Goal: Transaction & Acquisition: Purchase product/service

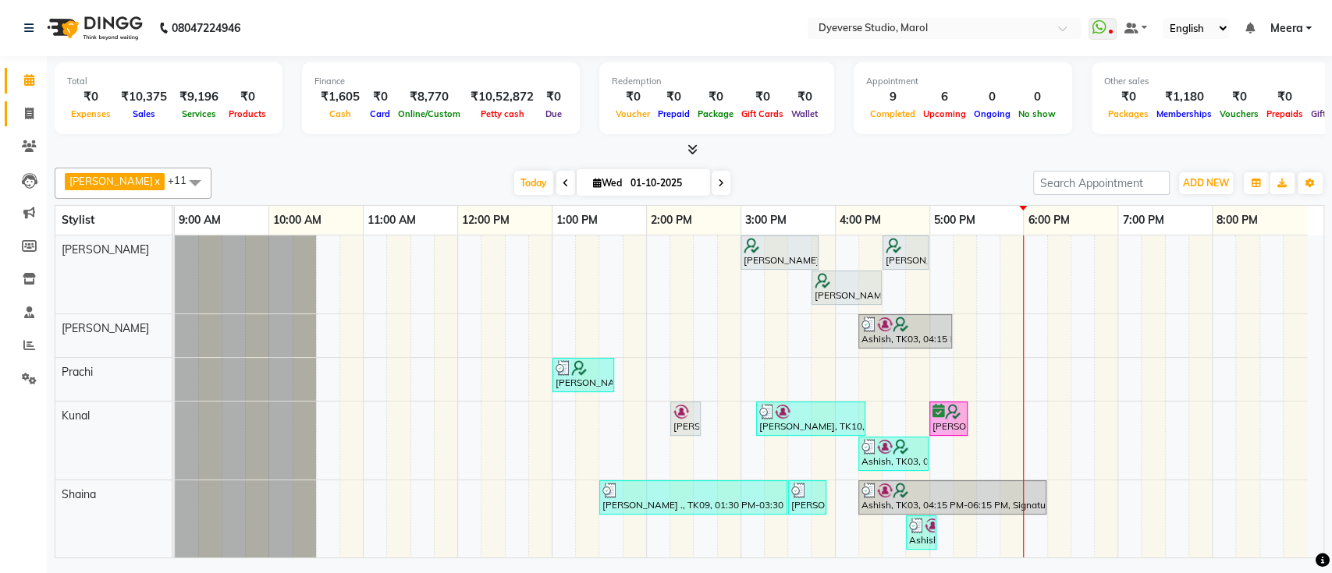
click at [12, 119] on link "Invoice" at bounding box center [23, 114] width 37 height 26
select select "service"
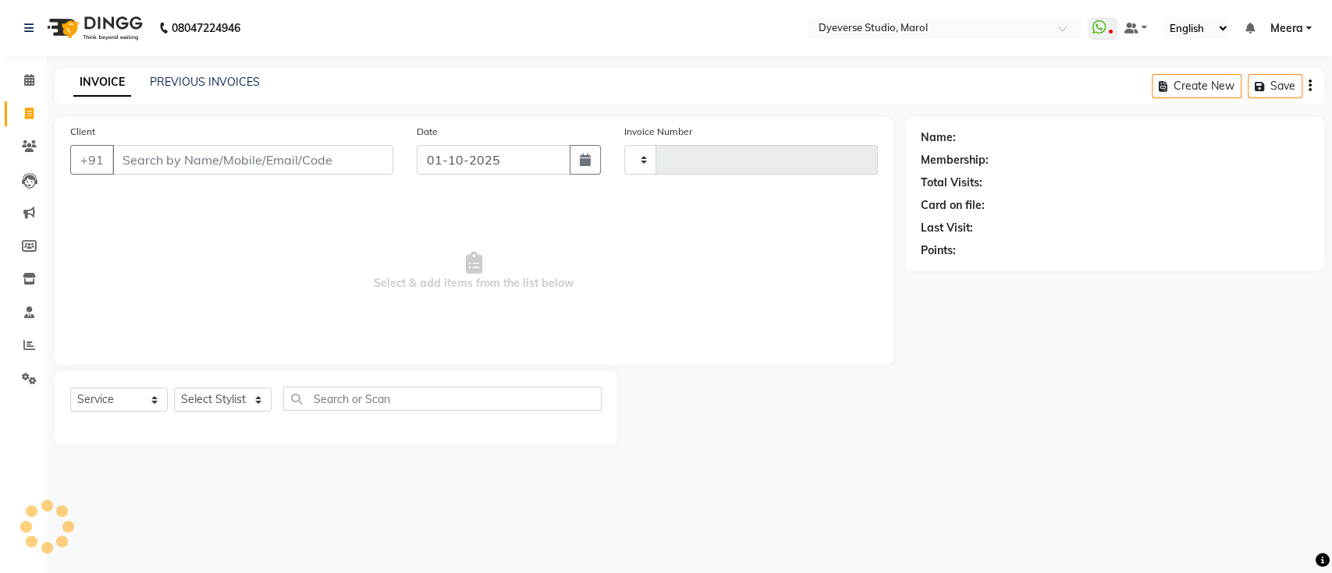
type input "2542"
select select "6368"
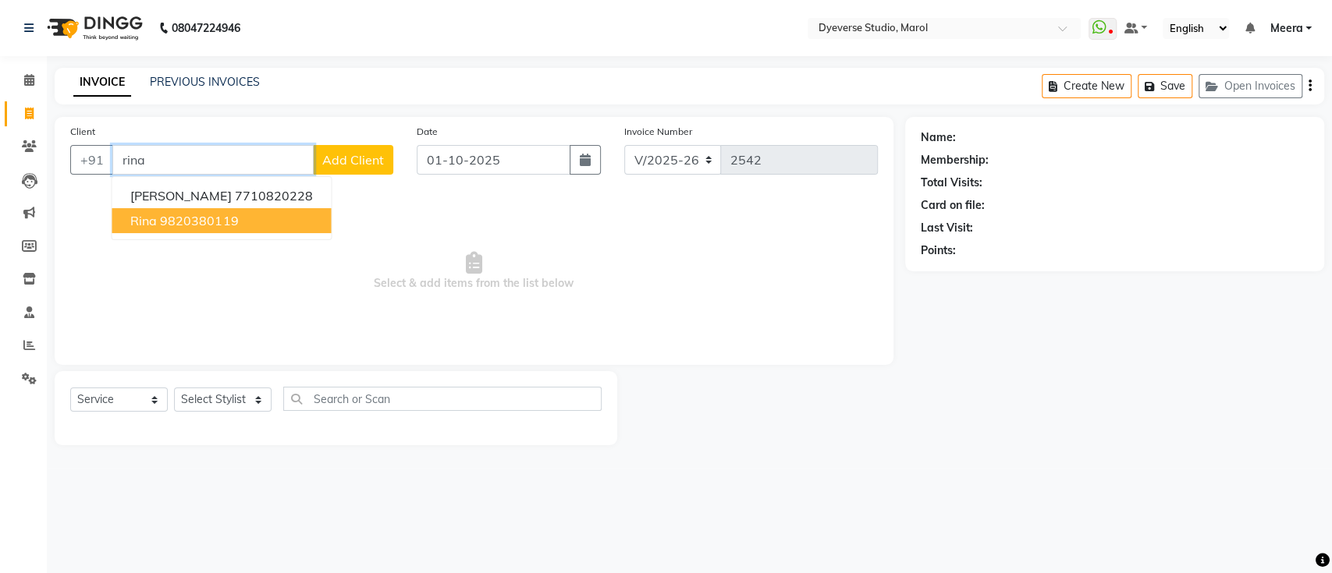
click at [265, 217] on button "rina 9820380119" at bounding box center [221, 220] width 219 height 25
type input "9820380119"
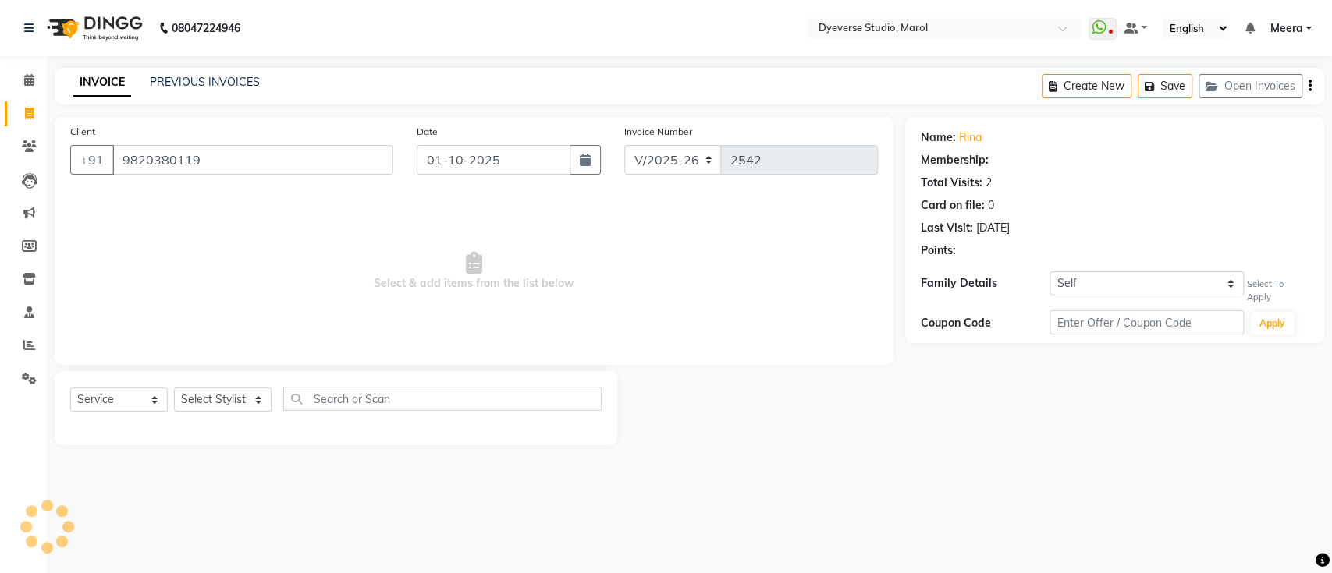
select select "1: Object"
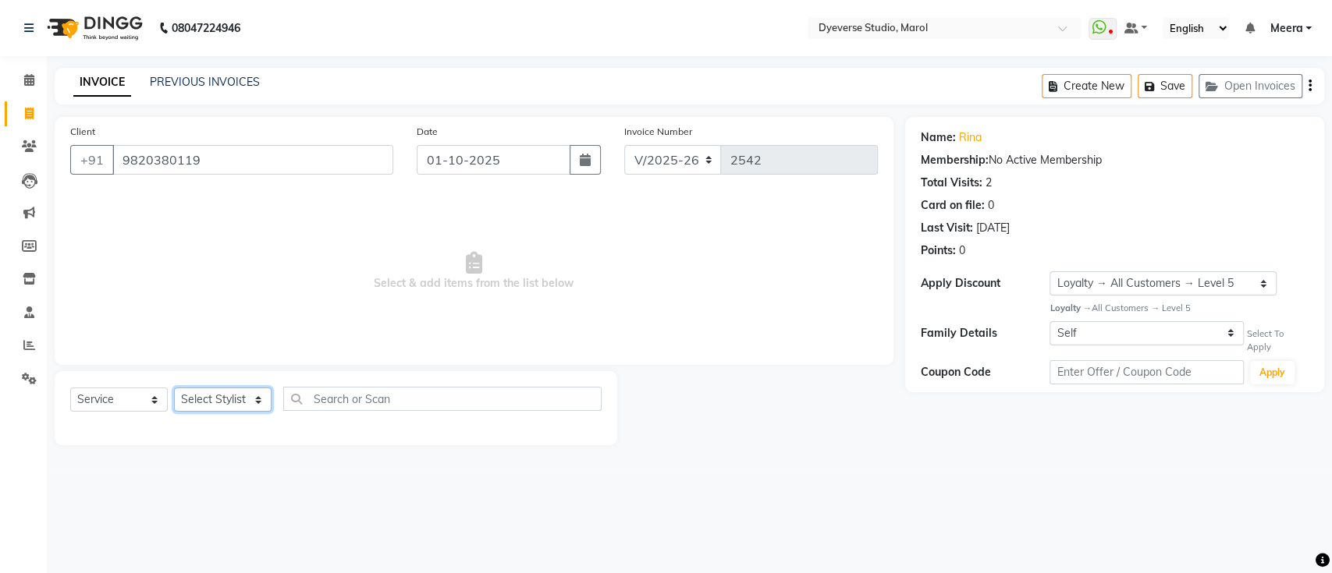
click at [247, 388] on select "Select Stylist Ankita Anmol Kanak Kunal Meera Prachi Raoul Ruchika Ruth Sahabaz…" at bounding box center [223, 400] width 98 height 24
select select "68355"
click at [174, 388] on select "Select Stylist Ankita Anmol Kanak Kunal Meera Prachi Raoul Ruchika Ruth Sahabaz…" at bounding box center [223, 400] width 98 height 24
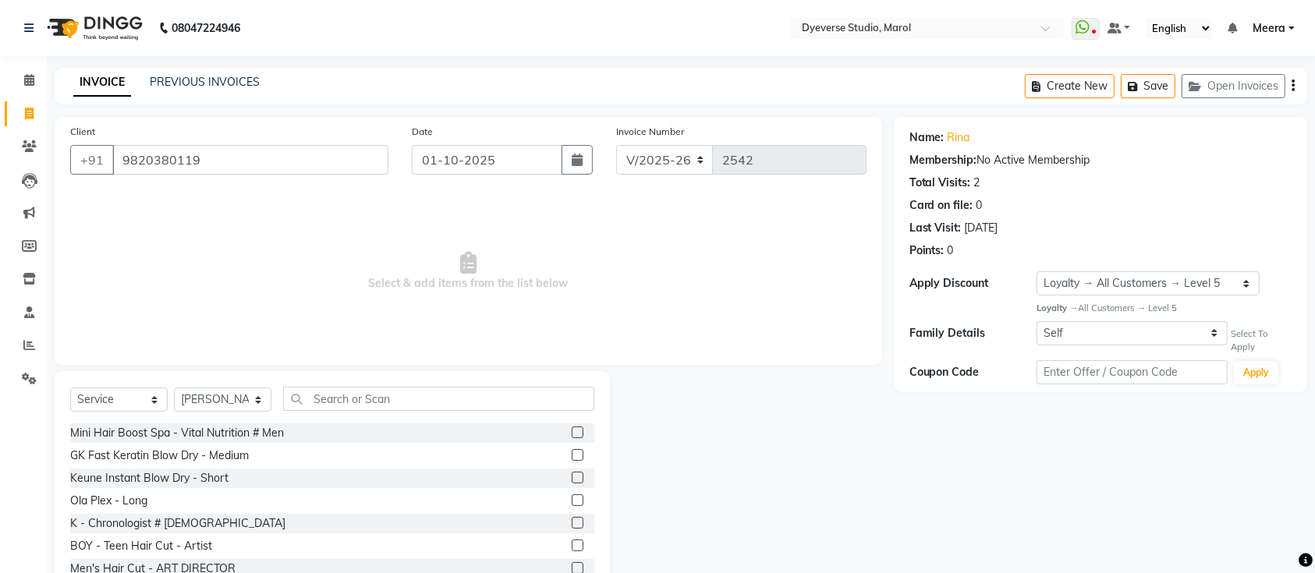
click at [334, 386] on div "Select Service Product Membership Package Voucher Prepaid Gift Card Select Styl…" at bounding box center [332, 486] width 555 height 230
click at [336, 402] on input "text" at bounding box center [438, 399] width 311 height 24
click at [315, 401] on input "text" at bounding box center [438, 399] width 311 height 24
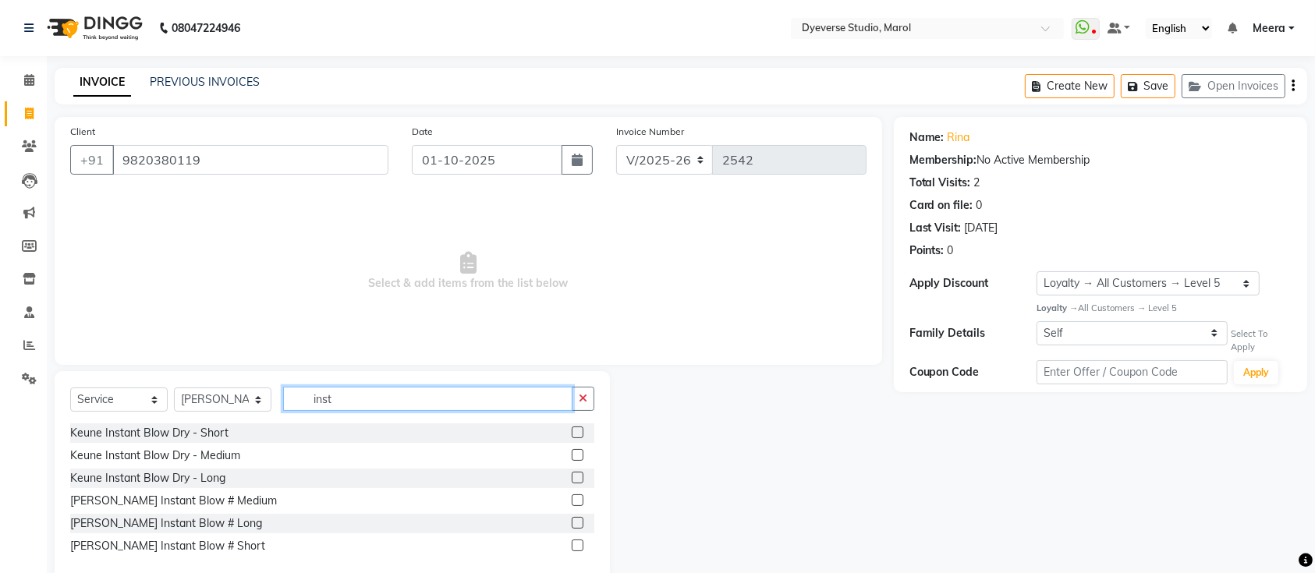
type input "inst"
click at [576, 452] on label at bounding box center [578, 455] width 12 height 12
click at [576, 452] on input "checkbox" at bounding box center [577, 456] width 10 height 10
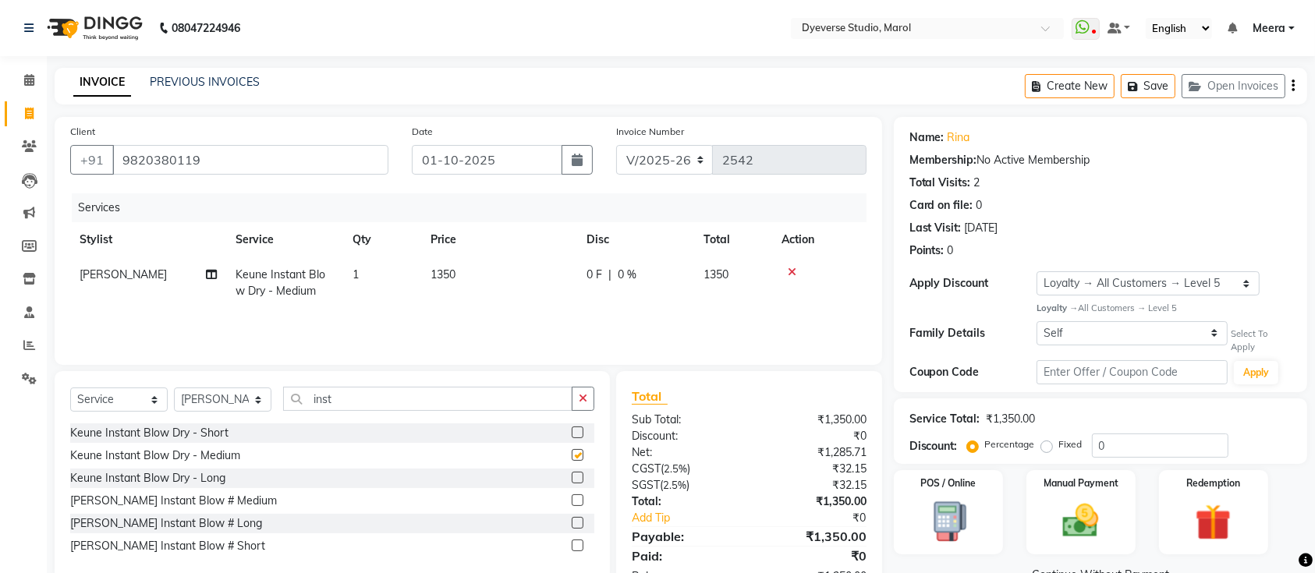
checkbox input "false"
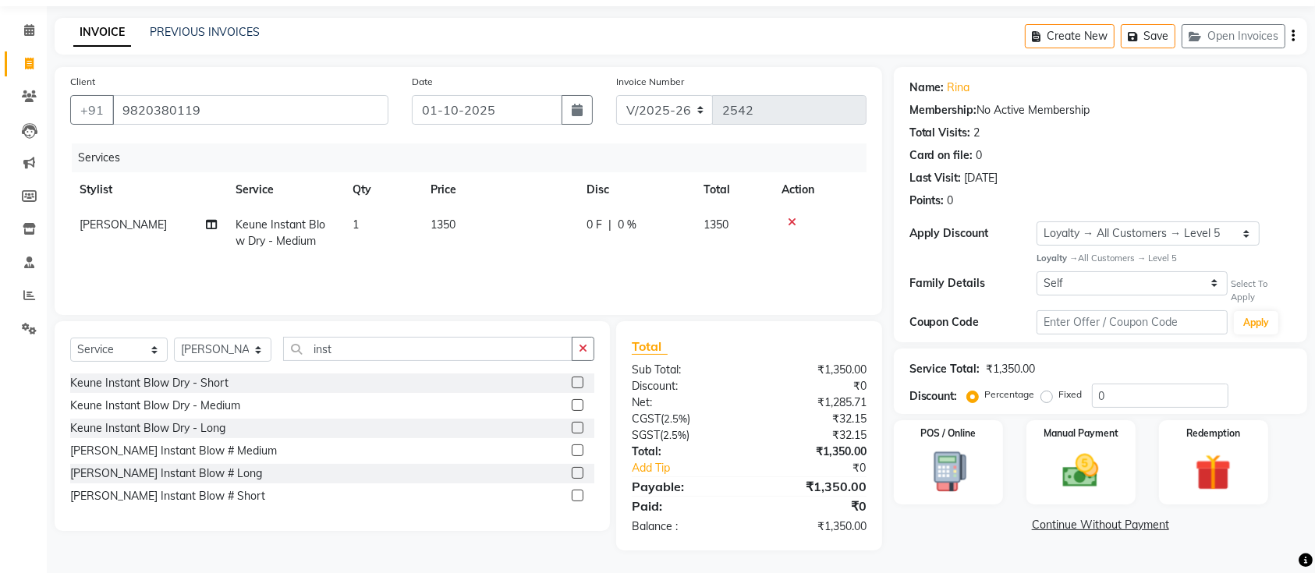
click at [193, 124] on div "Client +91 9820380119" at bounding box center [230, 105] width 342 height 64
click at [192, 103] on input "9820380119" at bounding box center [250, 110] width 276 height 30
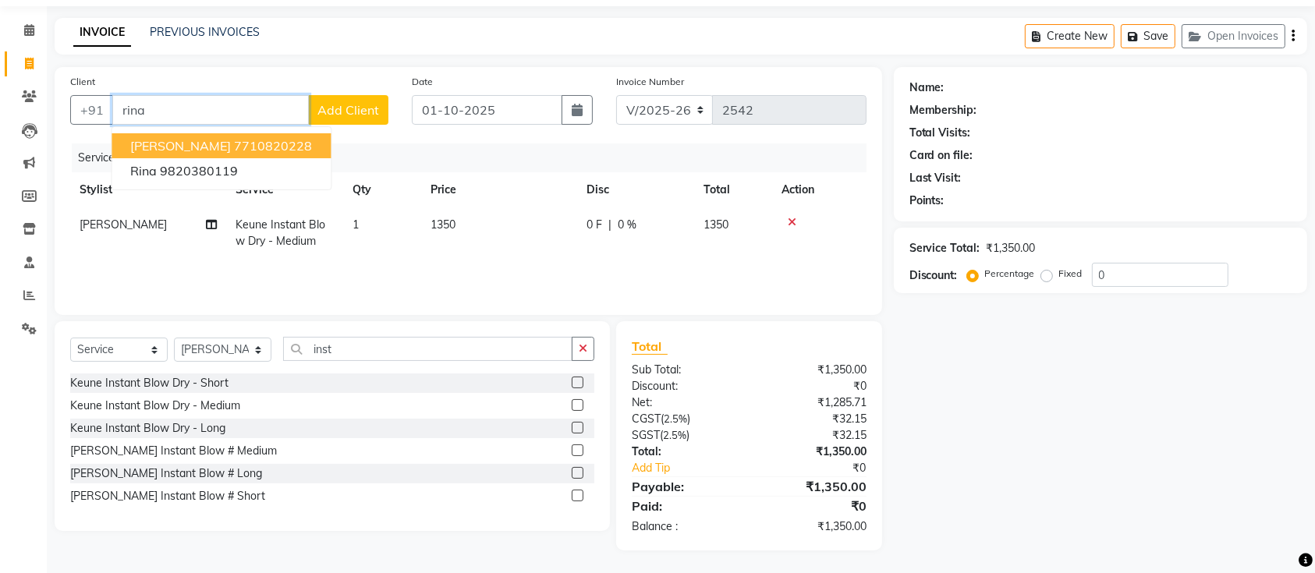
click at [268, 132] on ngb-typeahead-window "Rina Samudre 7710820228 rina 9820380119" at bounding box center [221, 158] width 221 height 64
click at [268, 141] on ngb-highlight "7710820228" at bounding box center [273, 146] width 78 height 16
type input "7710820228"
select select "2: Object"
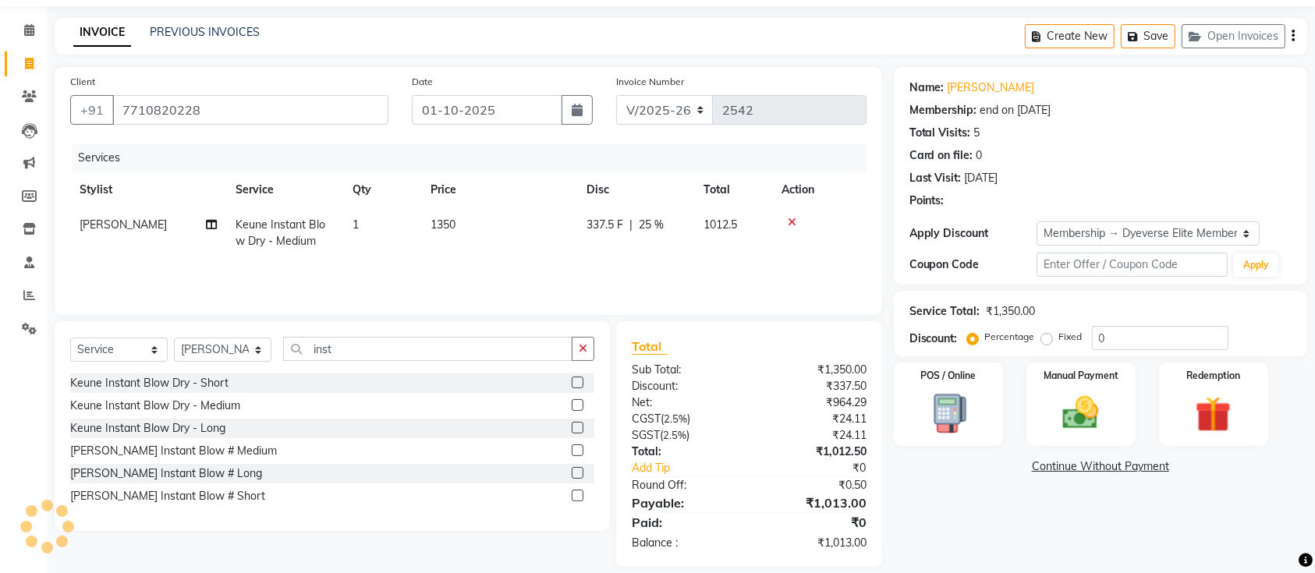
type input "25"
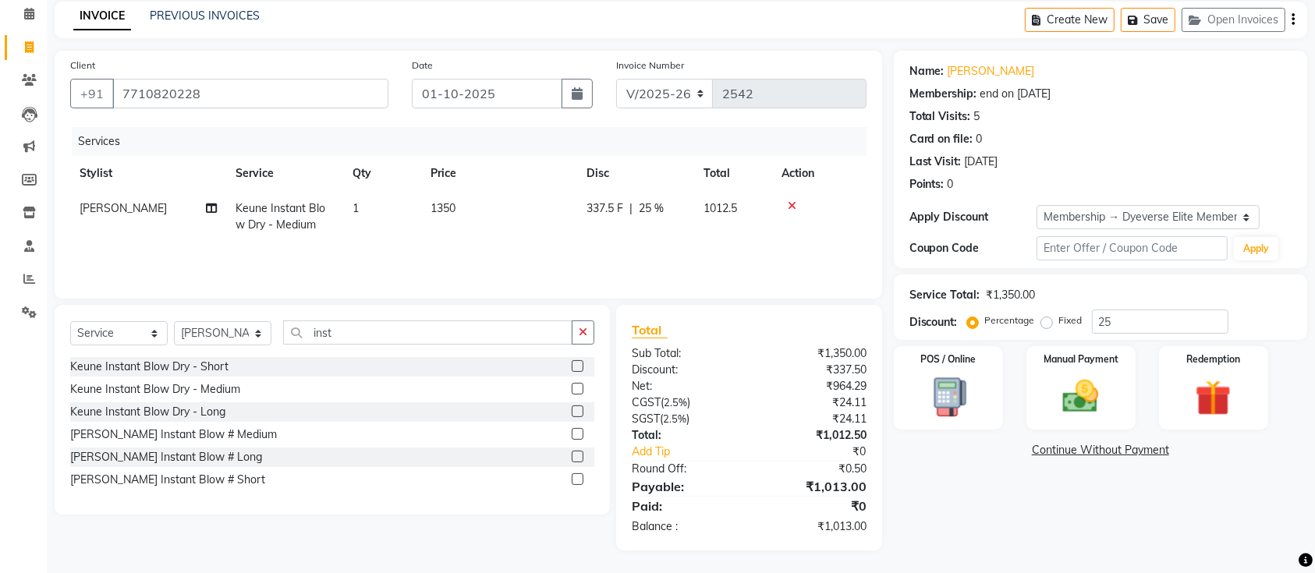
scroll to position [0, 0]
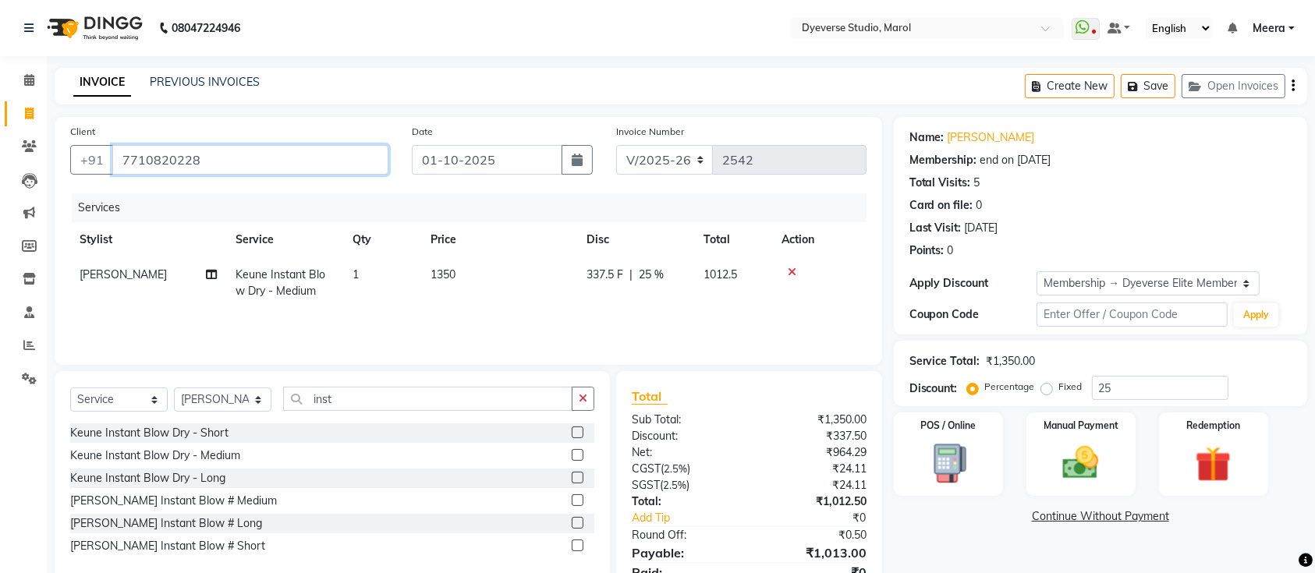
drag, startPoint x: 265, startPoint y: 147, endPoint x: 0, endPoint y: 197, distance: 269.8
click at [0, 197] on app-home "08047224946 Select Location × Dyeverse Studio, Marol WhatsApp Status ✕ Status: …" at bounding box center [657, 320] width 1315 height 640
type input "r"
type input "0"
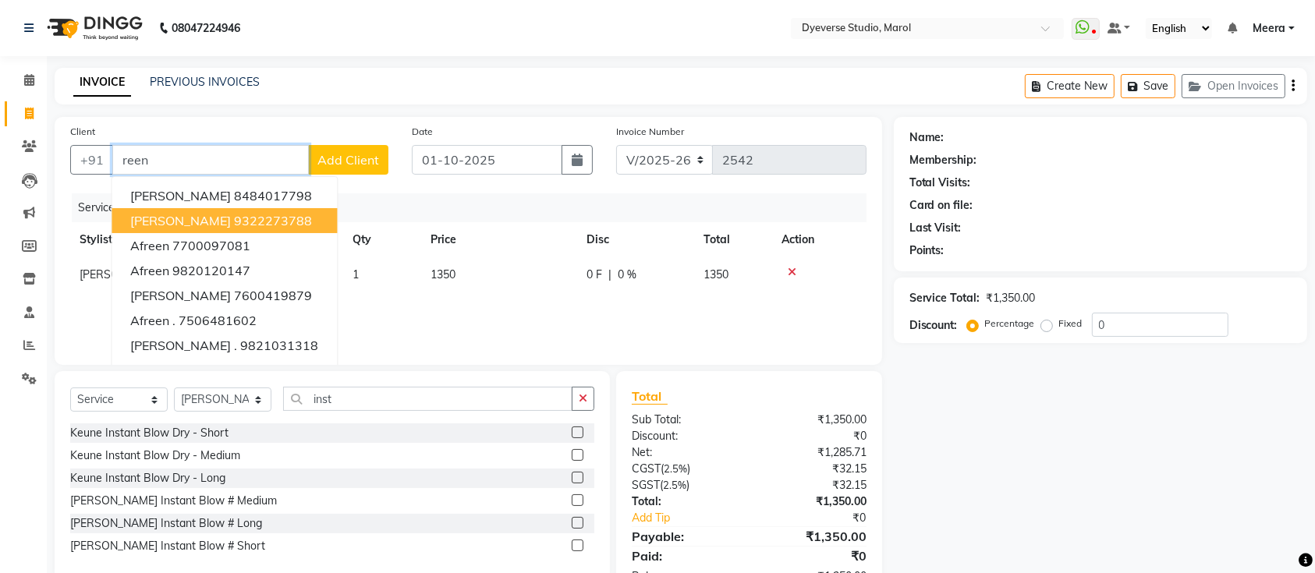
drag, startPoint x: 203, startPoint y: 204, endPoint x: 194, endPoint y: 220, distance: 17.8
click at [194, 220] on ngb-typeahead-window "noureen khan 8484017798 Reena Rathi 9322273788 Afreen 7700097081 Afreen 9820120…" at bounding box center [224, 283] width 227 height 214
click at [194, 220] on span "Reena Rathi" at bounding box center [180, 221] width 101 height 16
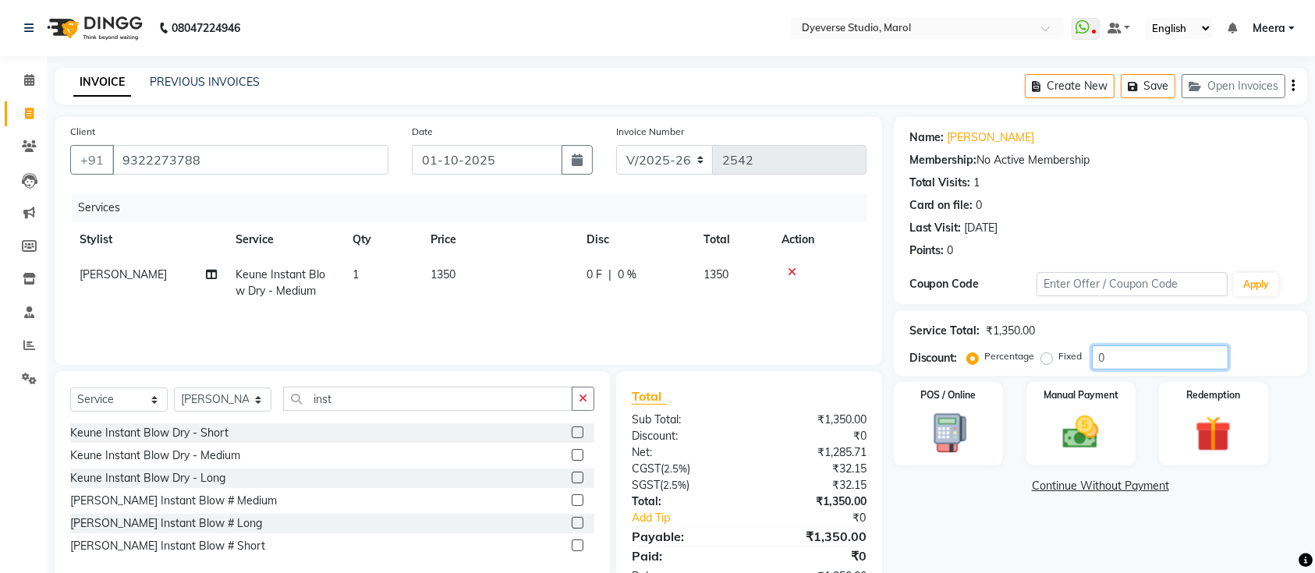
click at [1173, 367] on input "0" at bounding box center [1160, 358] width 137 height 24
drag, startPoint x: 244, startPoint y: 163, endPoint x: 0, endPoint y: 153, distance: 244.4
click at [0, 153] on app-home "08047224946 Select Location × Dyeverse Studio, Marol WhatsApp Status ✕ Status: …" at bounding box center [657, 312] width 1315 height 624
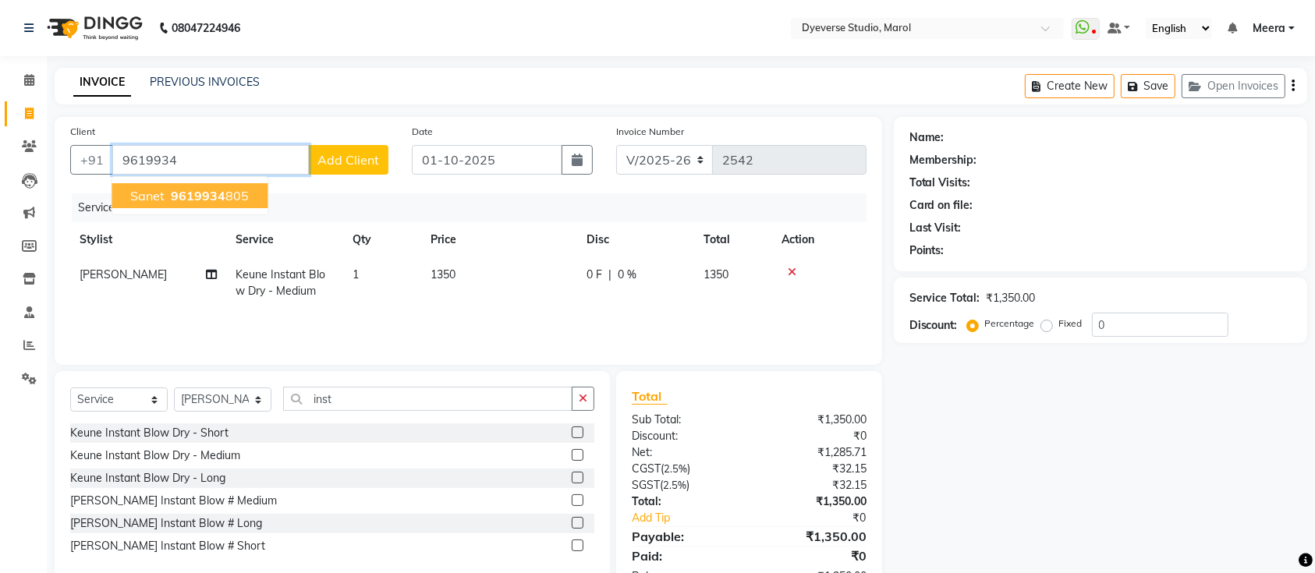
click at [225, 197] on ngb-highlight "9619934 805" at bounding box center [208, 196] width 81 height 16
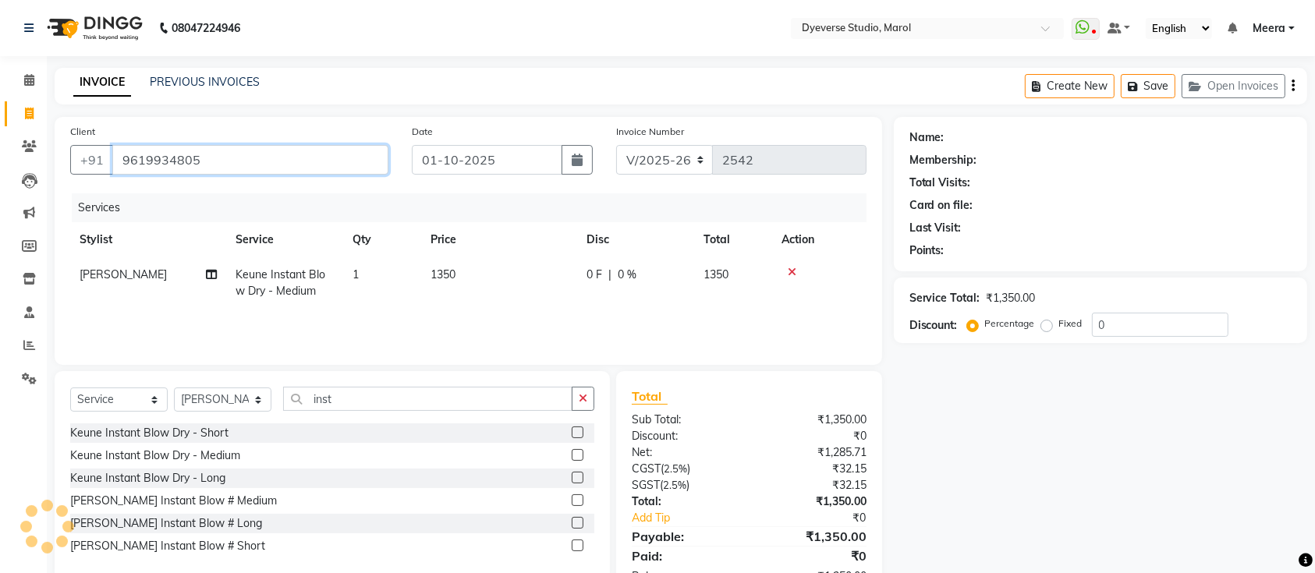
type input "9619934805"
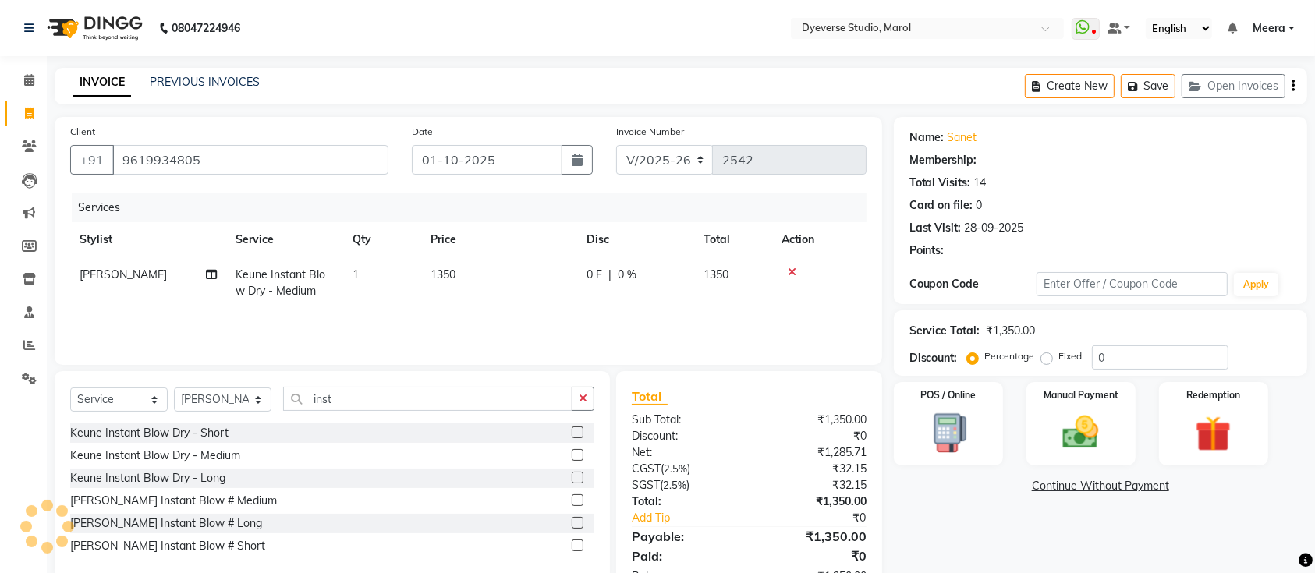
select select "2: Object"
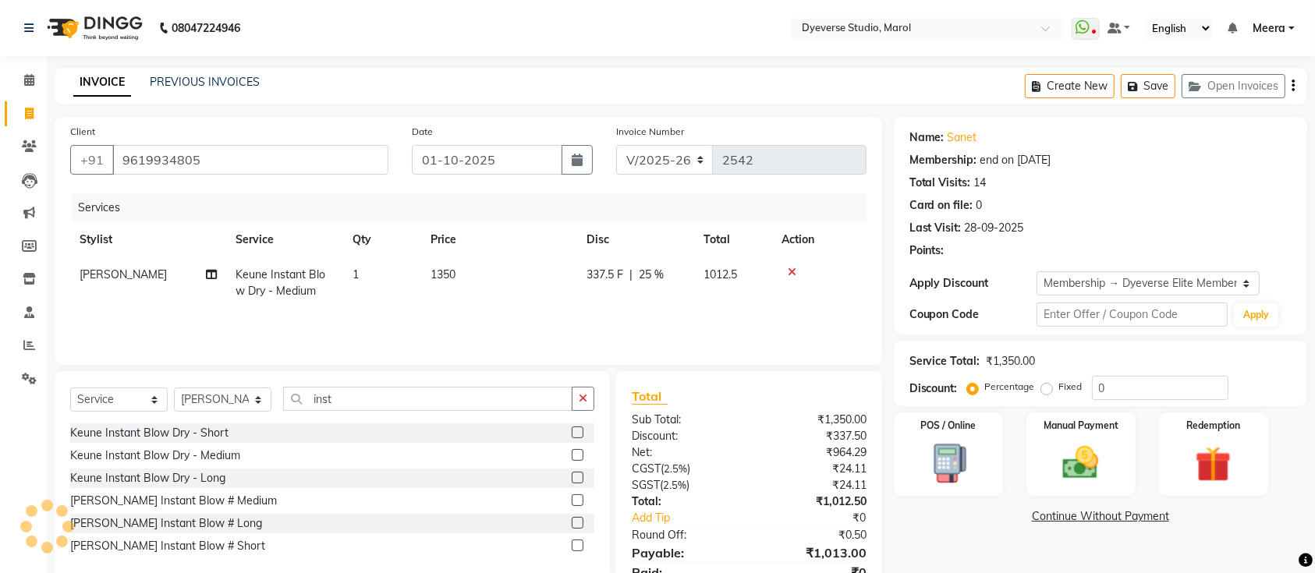
type input "25"
click at [1226, 275] on select "Select Membership → Dyeverse Elite Membership for HER Loyalty → All Customers →…" at bounding box center [1148, 283] width 223 height 24
click at [1037, 271] on select "Select Membership → Dyeverse Elite Membership for HER Loyalty → All Customers →…" at bounding box center [1148, 283] width 223 height 24
click at [949, 133] on link "Sanet" at bounding box center [963, 137] width 30 height 16
click at [275, 158] on input "9619934805" at bounding box center [250, 160] width 276 height 30
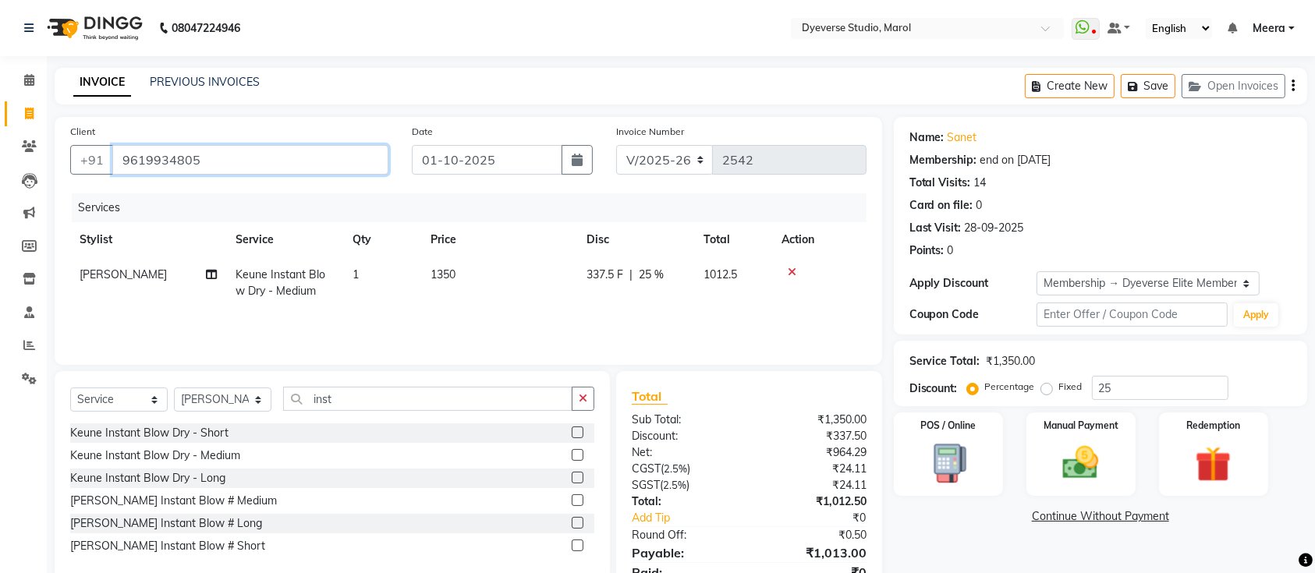
paste input "820380119"
type input "9820380119"
type input "0"
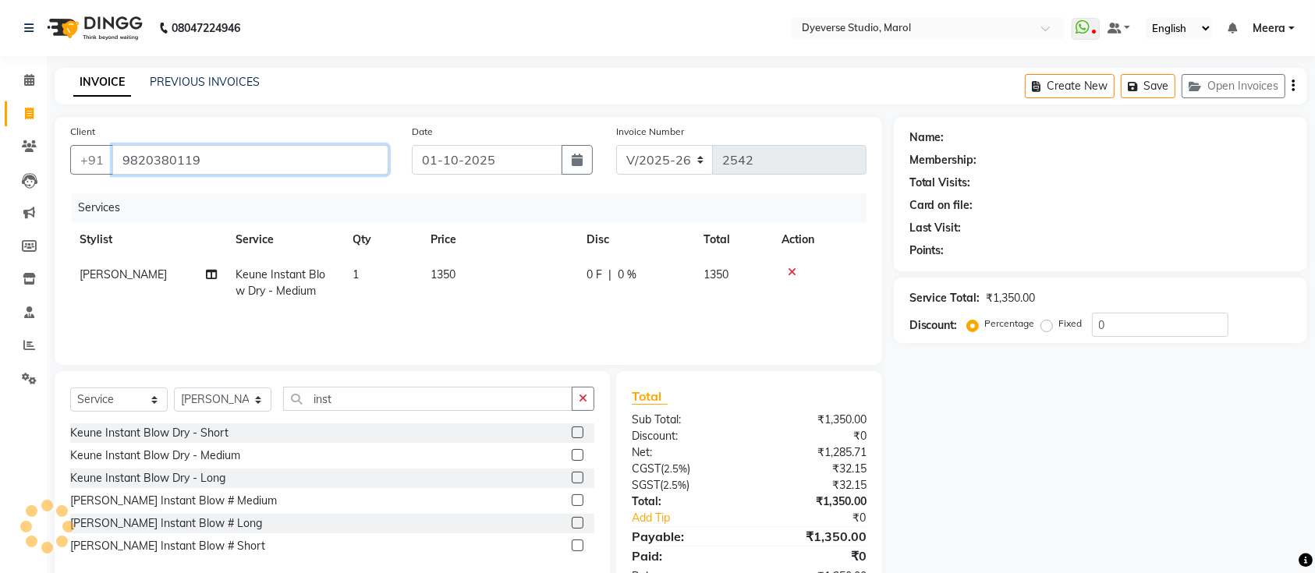
type input "9820380119"
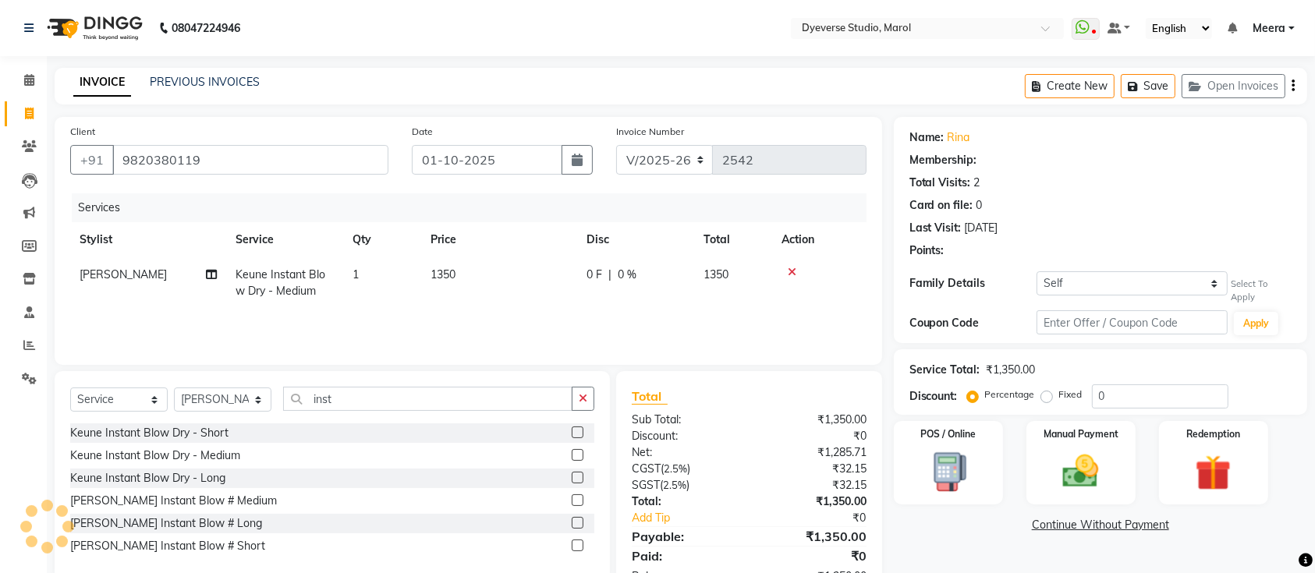
select select "1: Object"
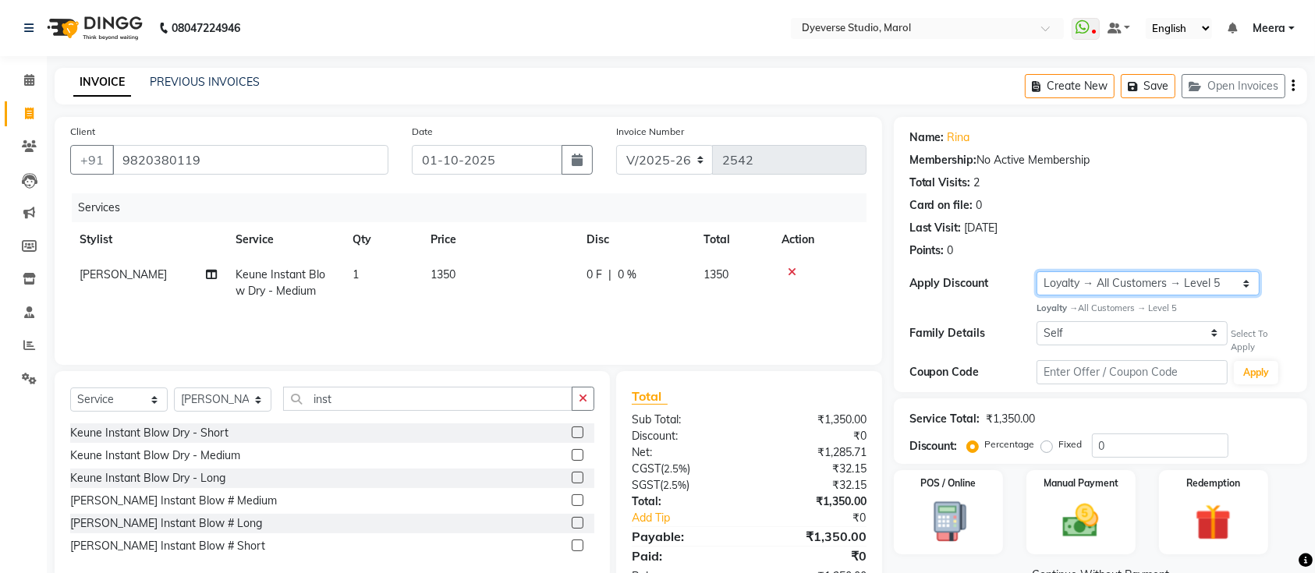
click at [1247, 275] on select "Select Loyalty → All Customers → Level 5" at bounding box center [1148, 283] width 223 height 24
click at [1248, 273] on select "Select Loyalty → All Customers → Level 5" at bounding box center [1148, 283] width 223 height 24
click at [1037, 271] on select "Select Loyalty → All Customers → Level 5" at bounding box center [1148, 283] width 223 height 24
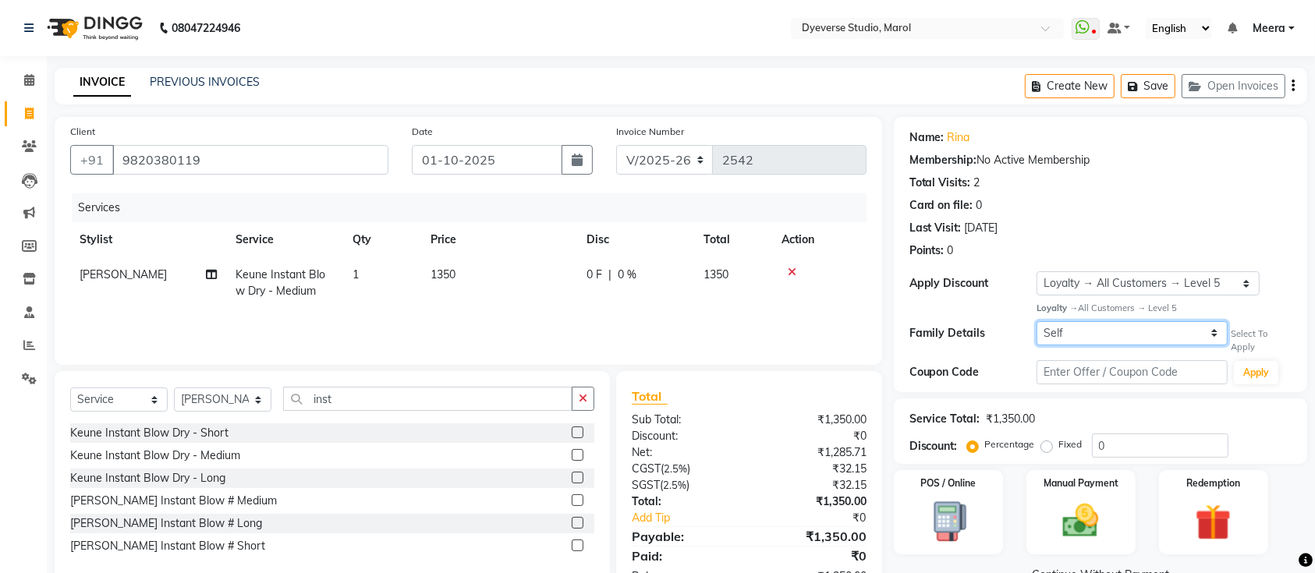
click at [1204, 332] on select "Self sanet" at bounding box center [1132, 333] width 191 height 24
select select "6122181"
click at [1037, 321] on select "Self sanet" at bounding box center [1132, 333] width 191 height 24
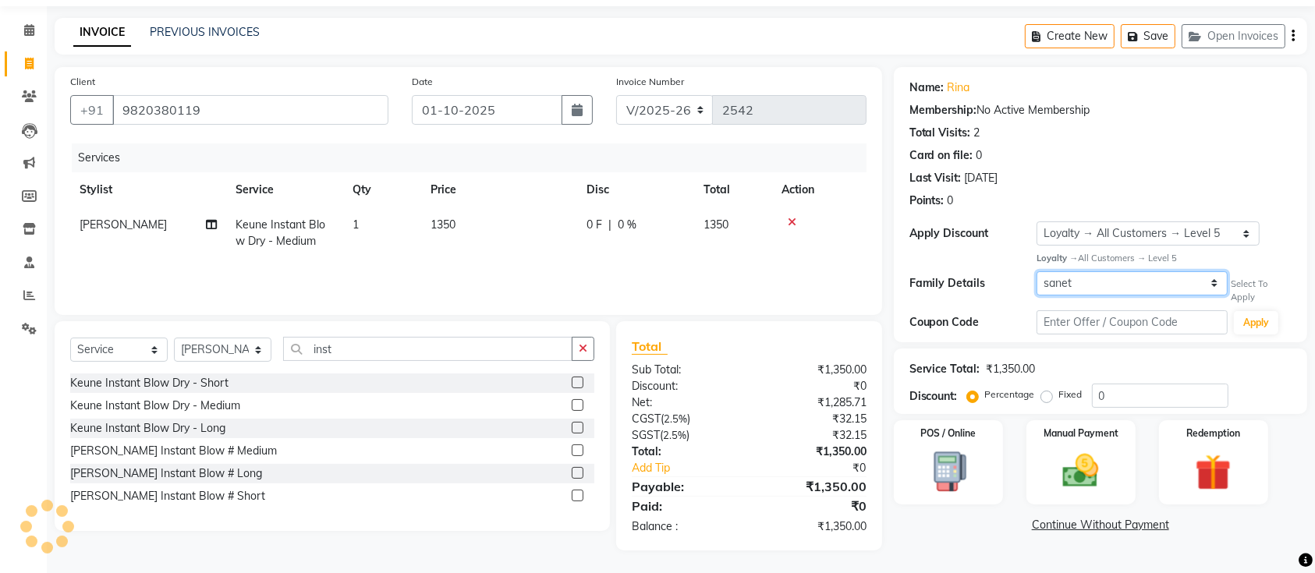
type input "25"
select select "2: Object"
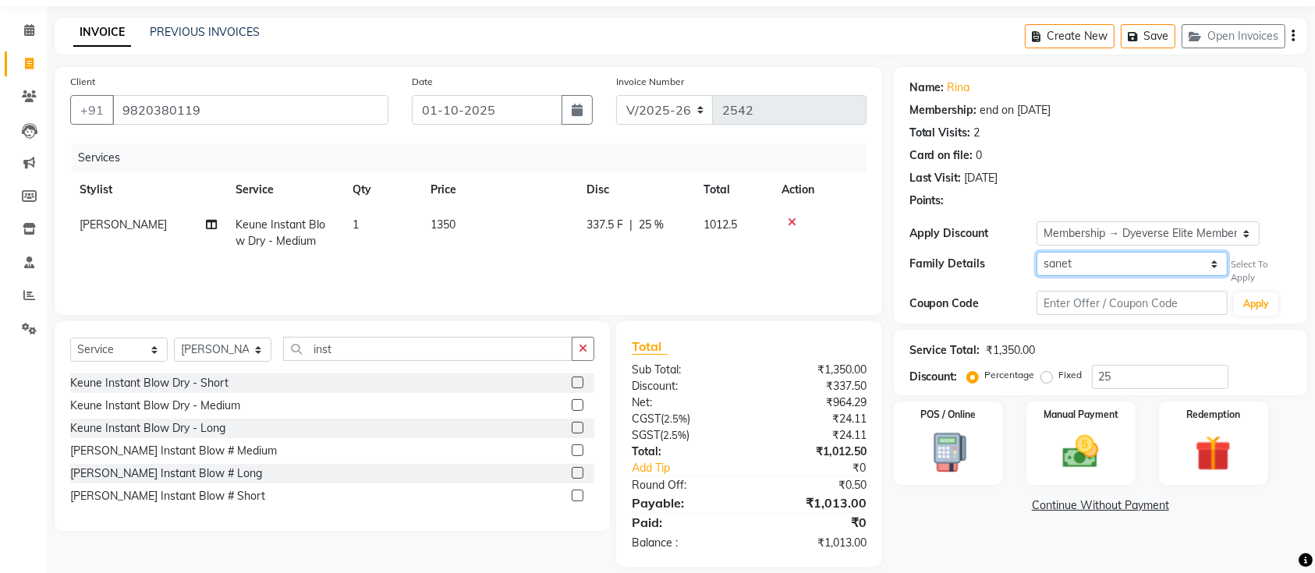
scroll to position [66, 0]
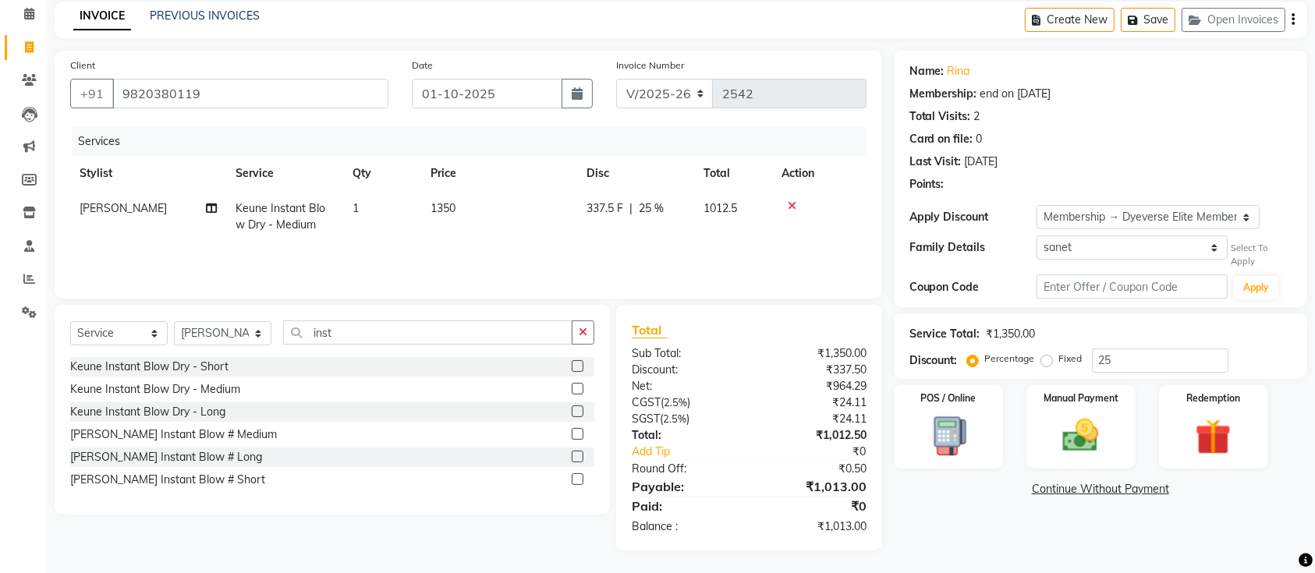
drag, startPoint x: 1311, startPoint y: 215, endPoint x: 1329, endPoint y: 381, distance: 167.2
click at [1315, 381] on html "08047224946 Select Location × Dyeverse Studio, Marol WhatsApp Status ✕ Status: …" at bounding box center [657, 220] width 1315 height 573
click at [1087, 420] on img at bounding box center [1081, 435] width 61 height 43
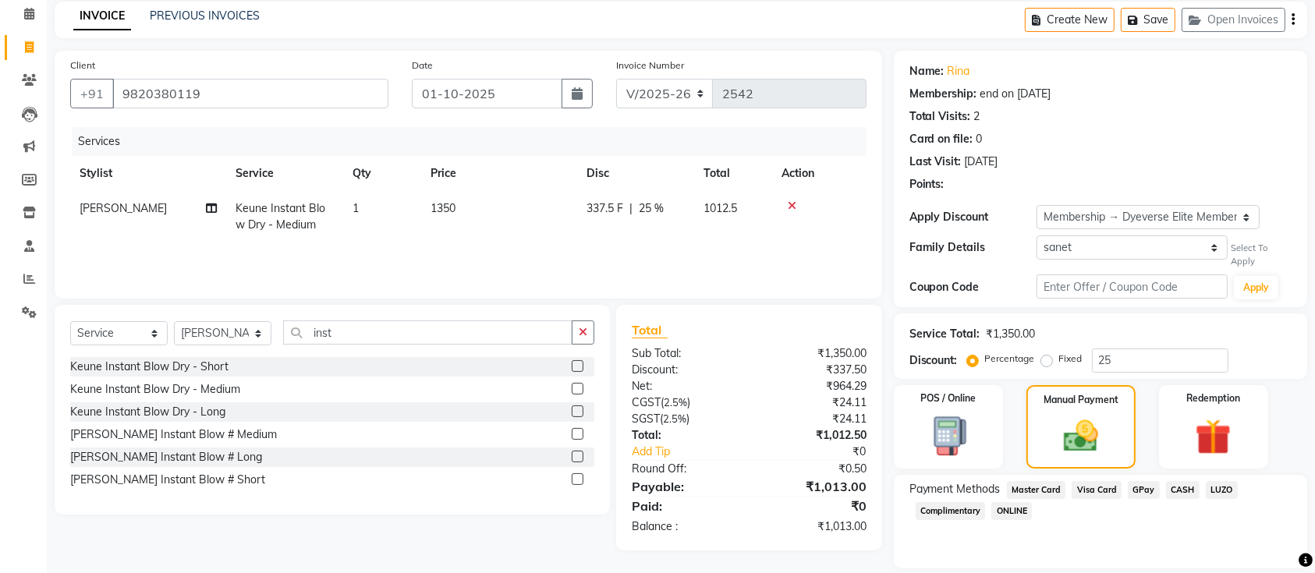
click at [1137, 481] on span "GPay" at bounding box center [1144, 490] width 32 height 18
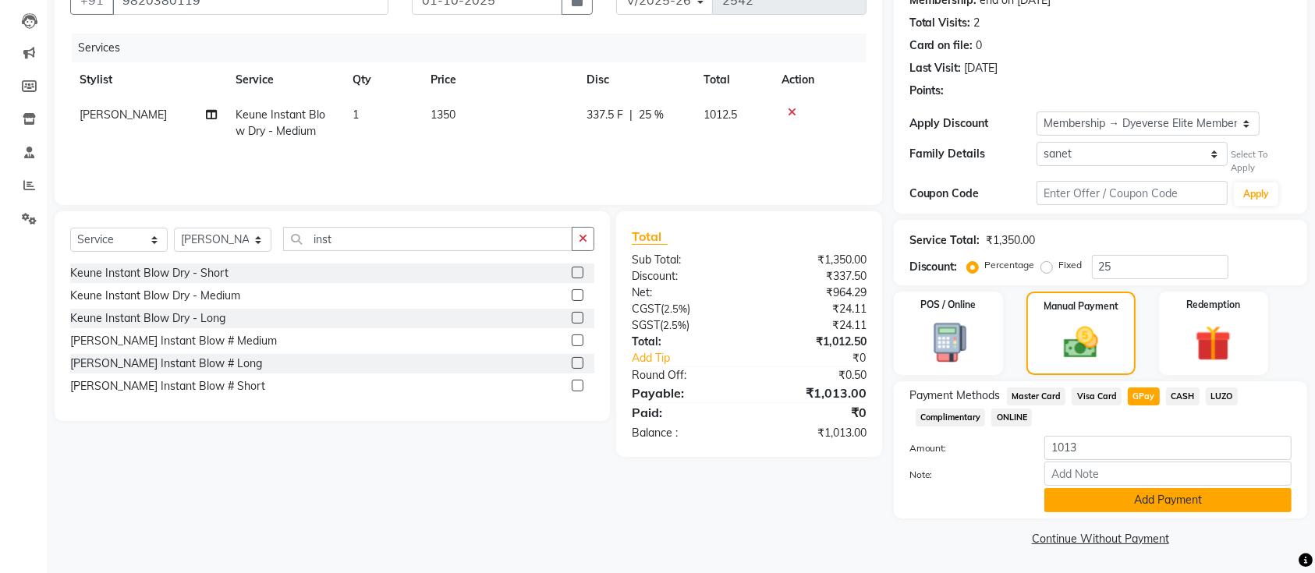
click at [1155, 499] on button "Add Payment" at bounding box center [1168, 500] width 247 height 24
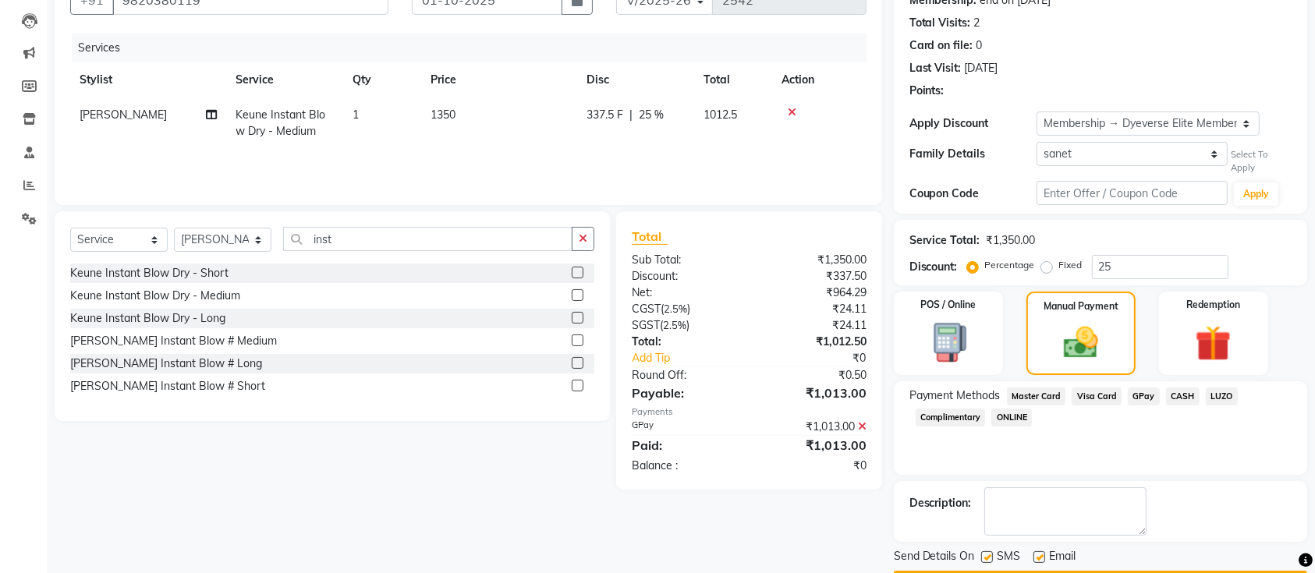
scroll to position [204, 0]
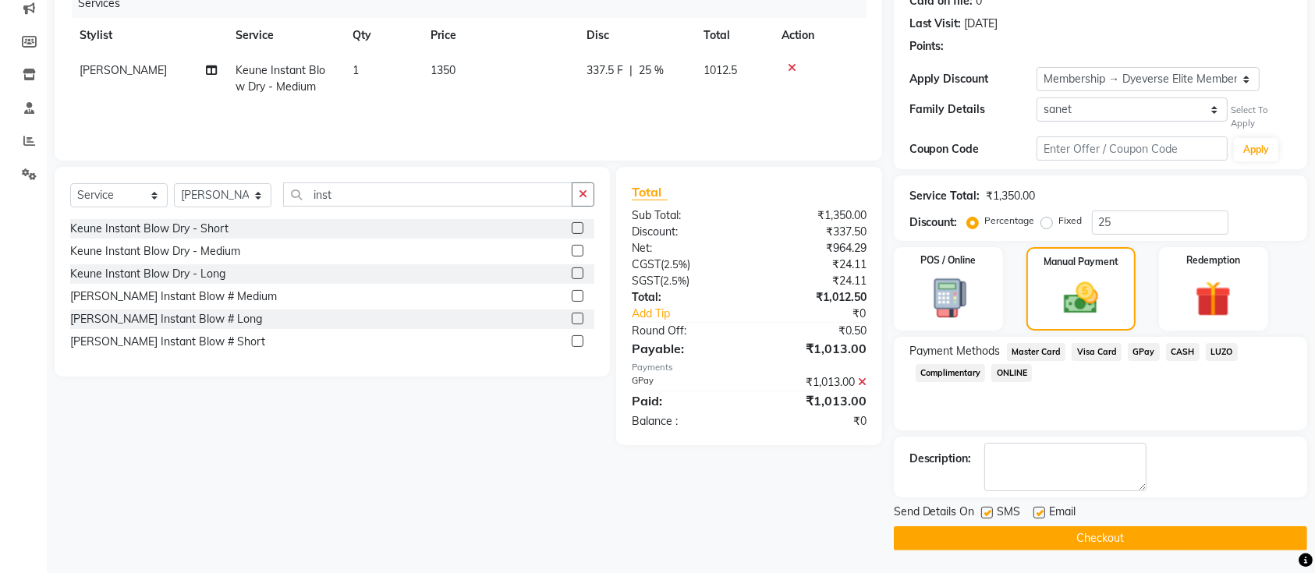
click at [1127, 532] on button "Checkout" at bounding box center [1100, 539] width 413 height 24
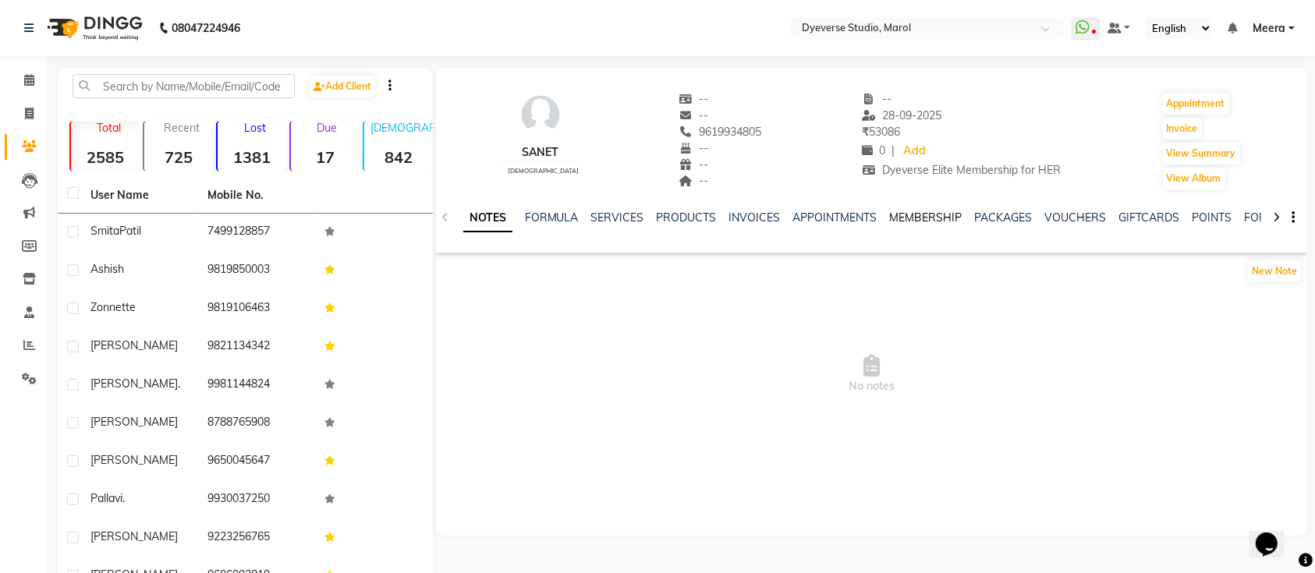
click at [930, 218] on link "MEMBERSHIP" at bounding box center [926, 218] width 73 height 14
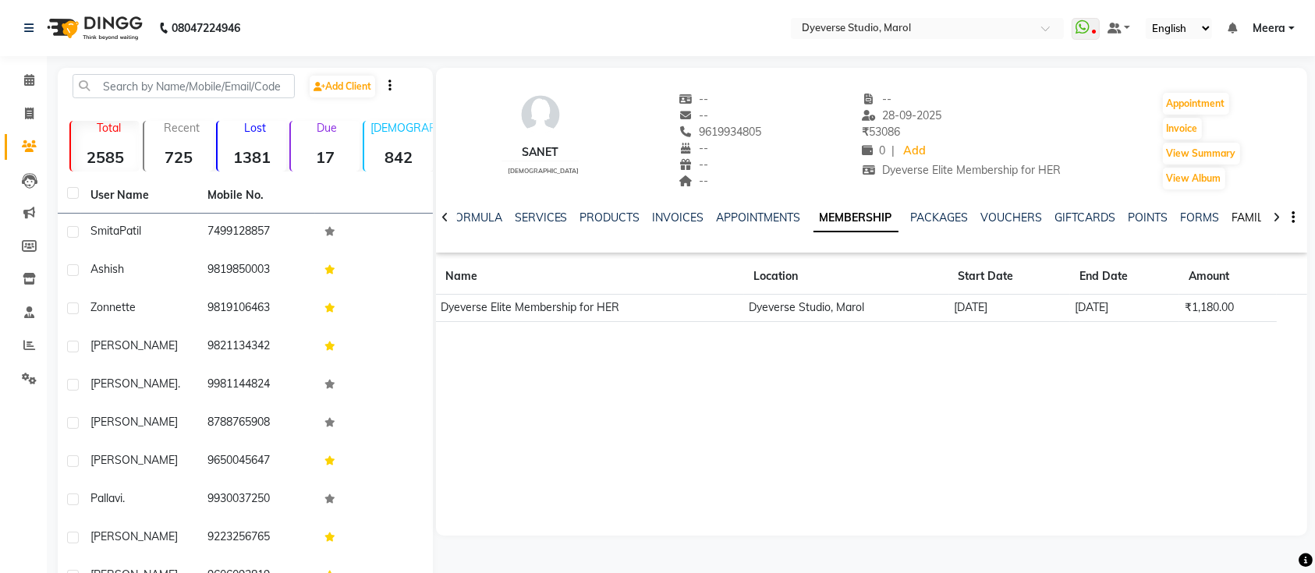
click at [1248, 214] on link "FAMILY" at bounding box center [1251, 218] width 37 height 14
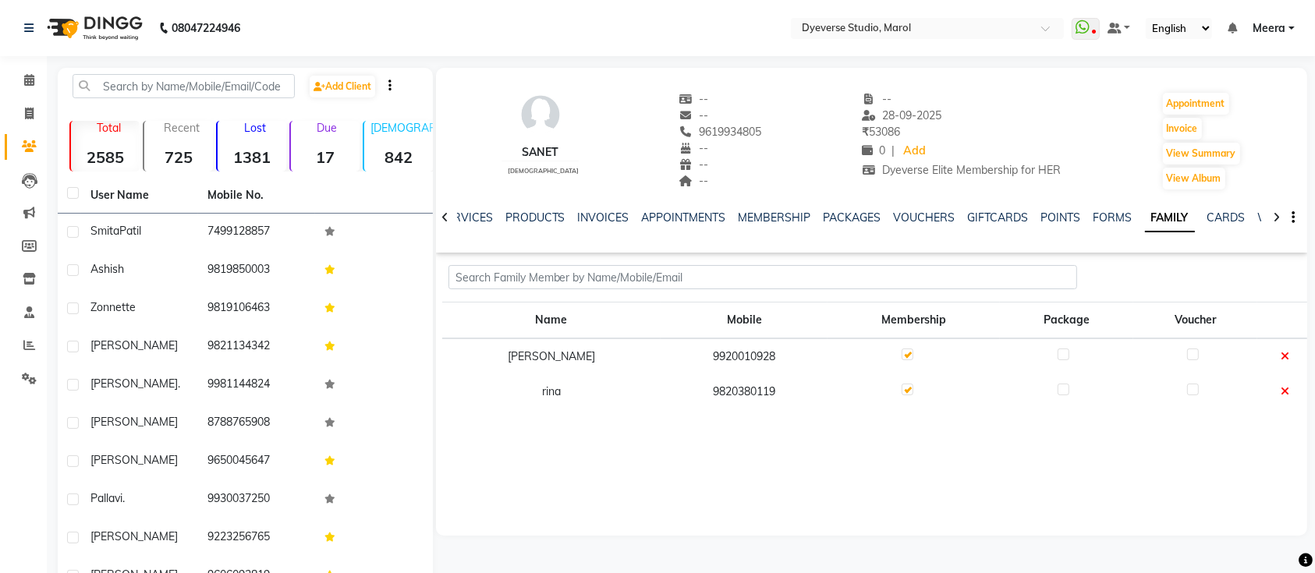
click at [692, 388] on td "9820380119" at bounding box center [744, 391] width 167 height 35
click at [693, 388] on td "9820380119" at bounding box center [744, 391] width 167 height 35
copy td "9820380119"
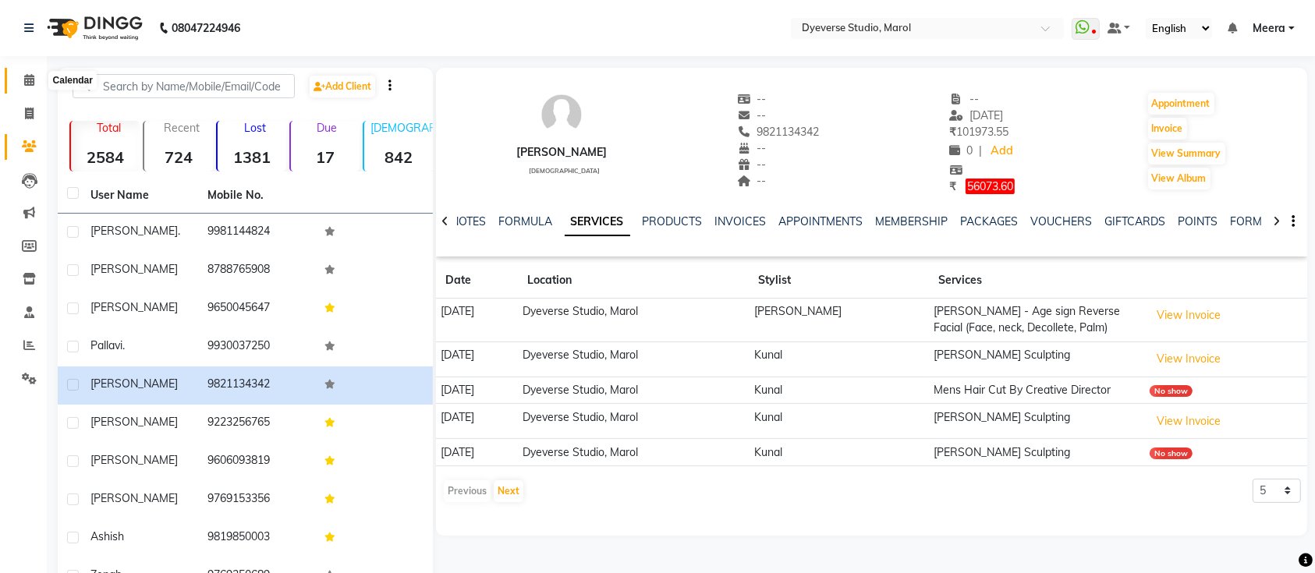
click at [25, 76] on icon at bounding box center [29, 80] width 10 height 12
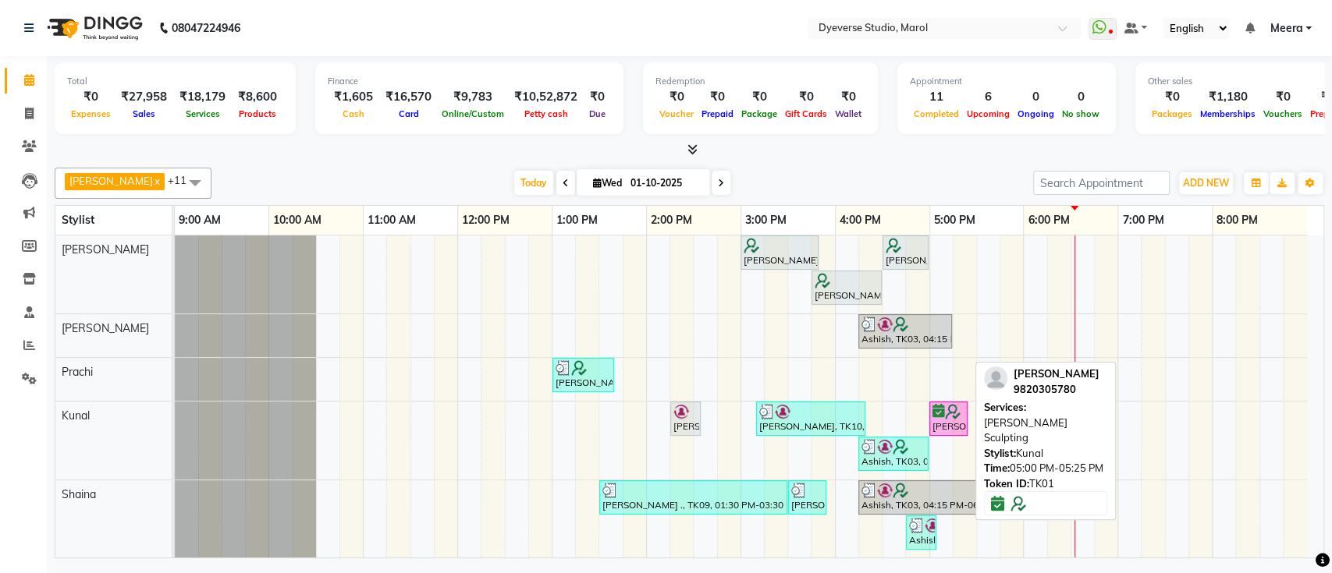
click at [942, 412] on icon at bounding box center [938, 411] width 12 height 1
select select "6"
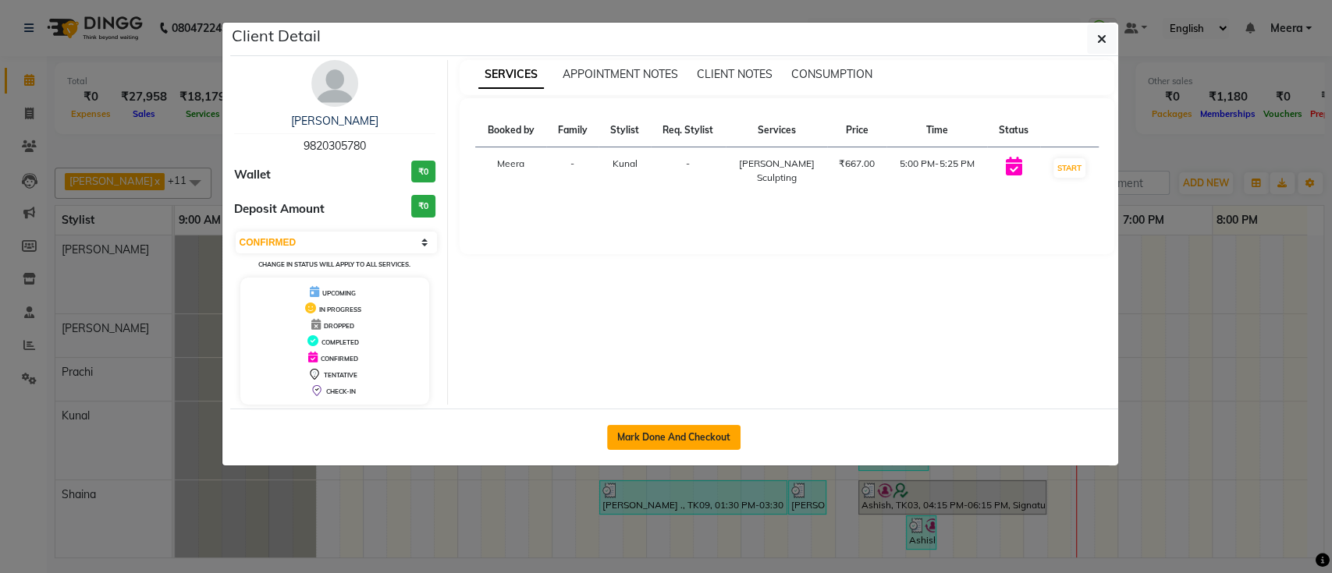
click at [682, 433] on button "Mark Done And Checkout" at bounding box center [673, 437] width 133 height 25
select select "service"
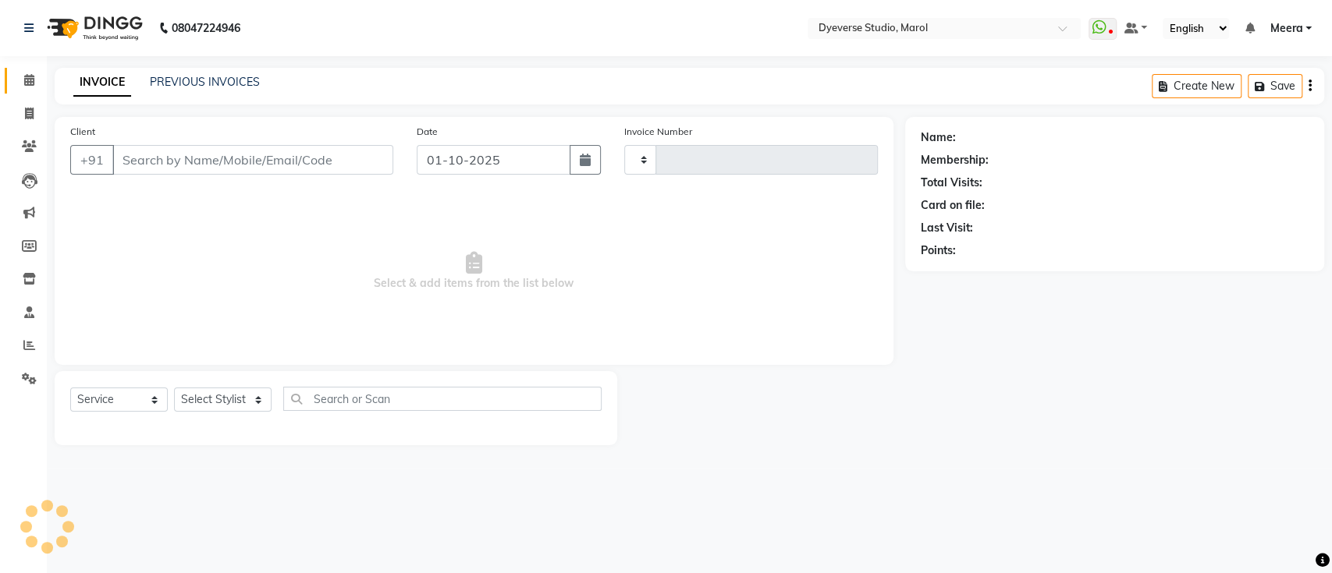
type input "2543"
select select "6368"
select select "3"
type input "9820305780"
select select "48560"
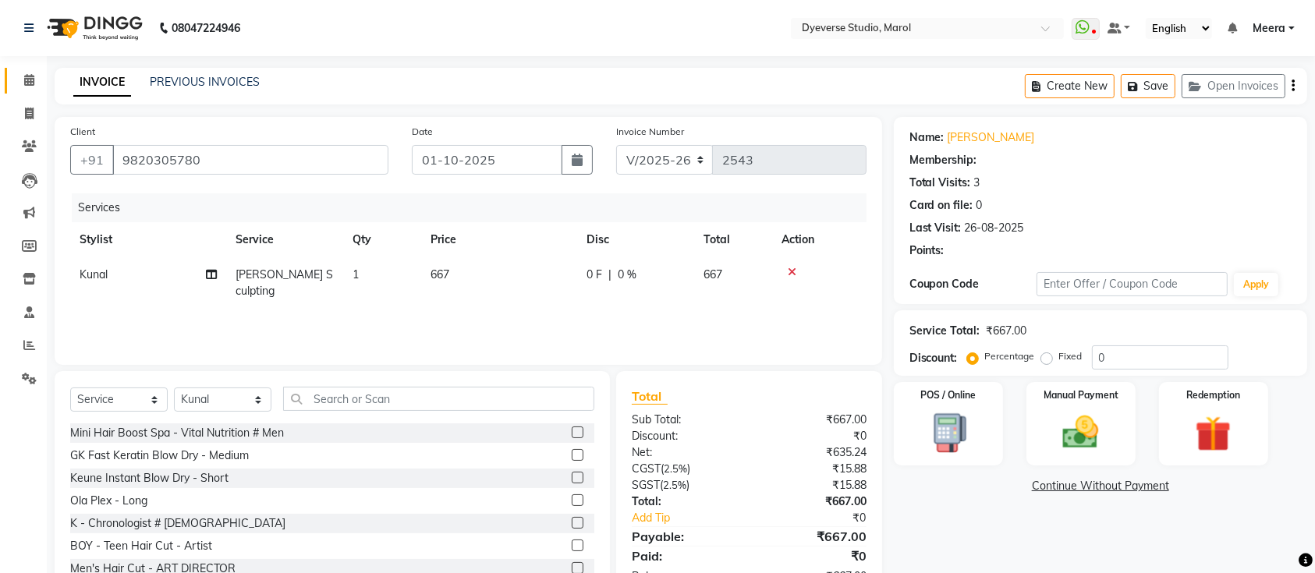
select select "2: Object"
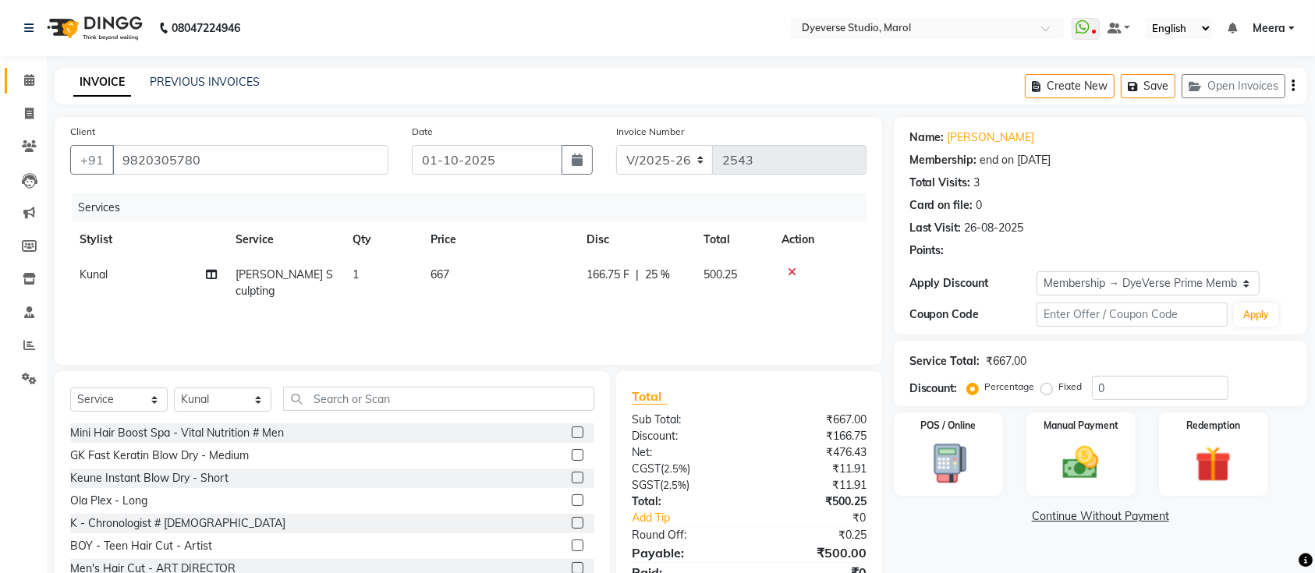
type input "25"
click at [1085, 461] on img at bounding box center [1081, 463] width 61 height 43
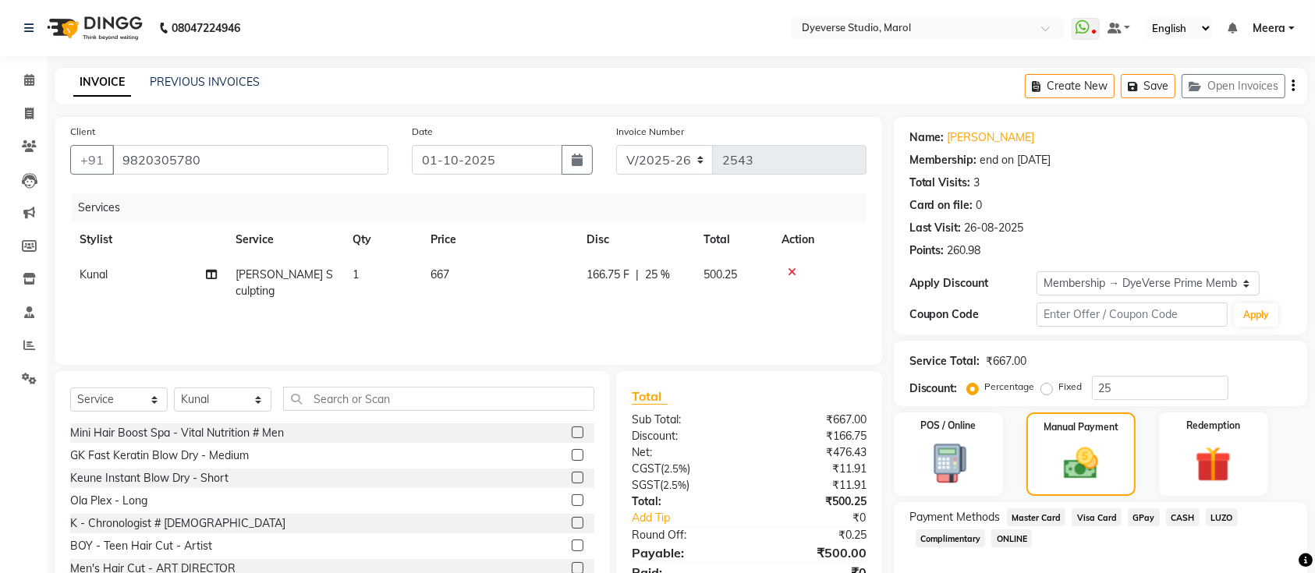
click at [1137, 517] on span "GPay" at bounding box center [1144, 518] width 32 height 18
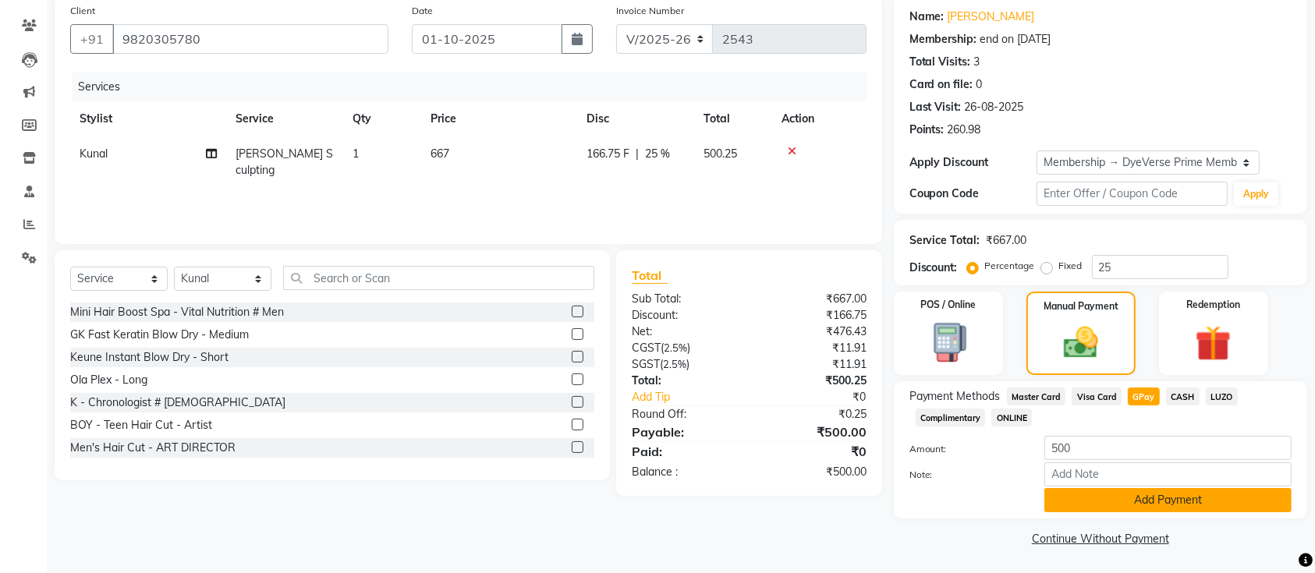
click at [1136, 493] on button "Add Payment" at bounding box center [1168, 500] width 247 height 24
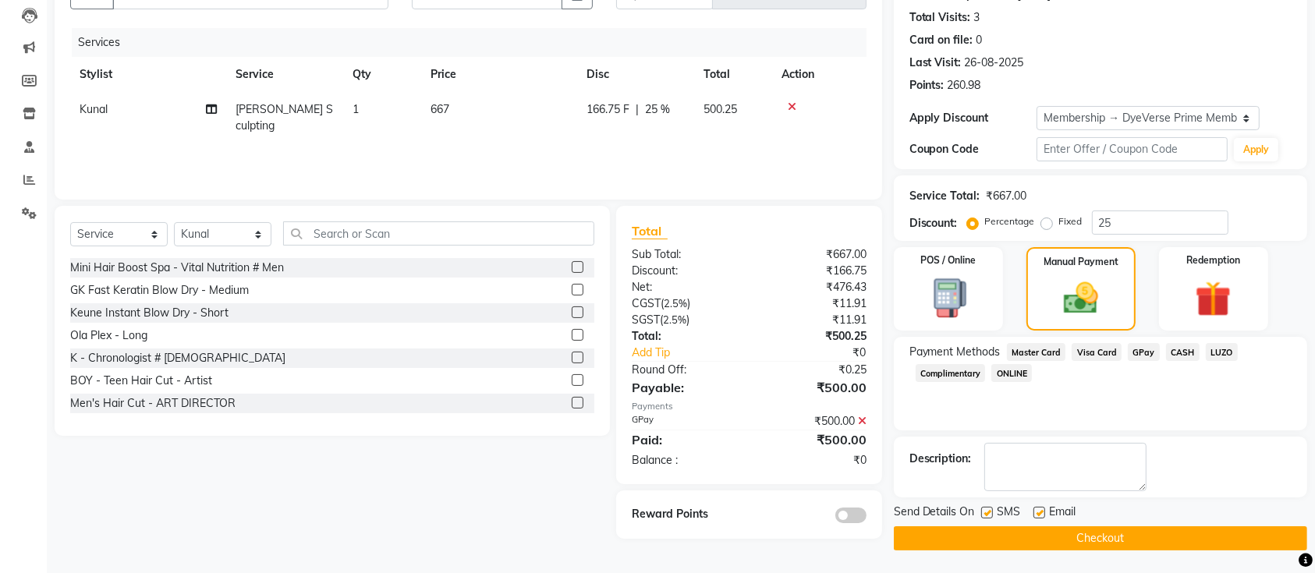
scroll to position [161, 0]
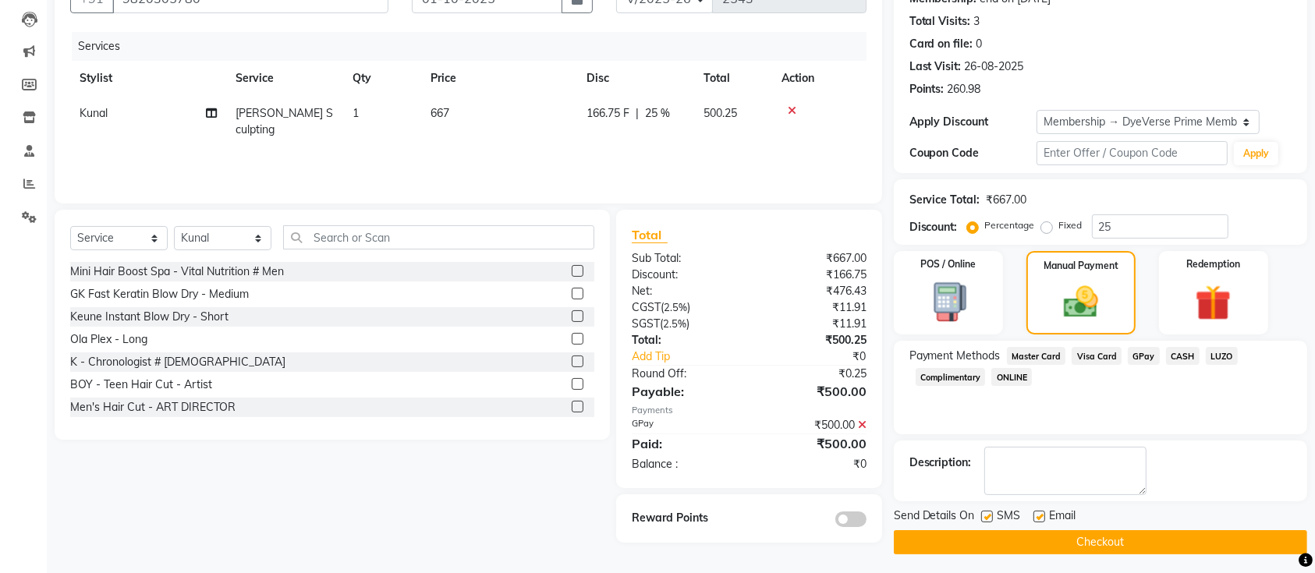
click at [1109, 538] on button "Checkout" at bounding box center [1100, 542] width 413 height 24
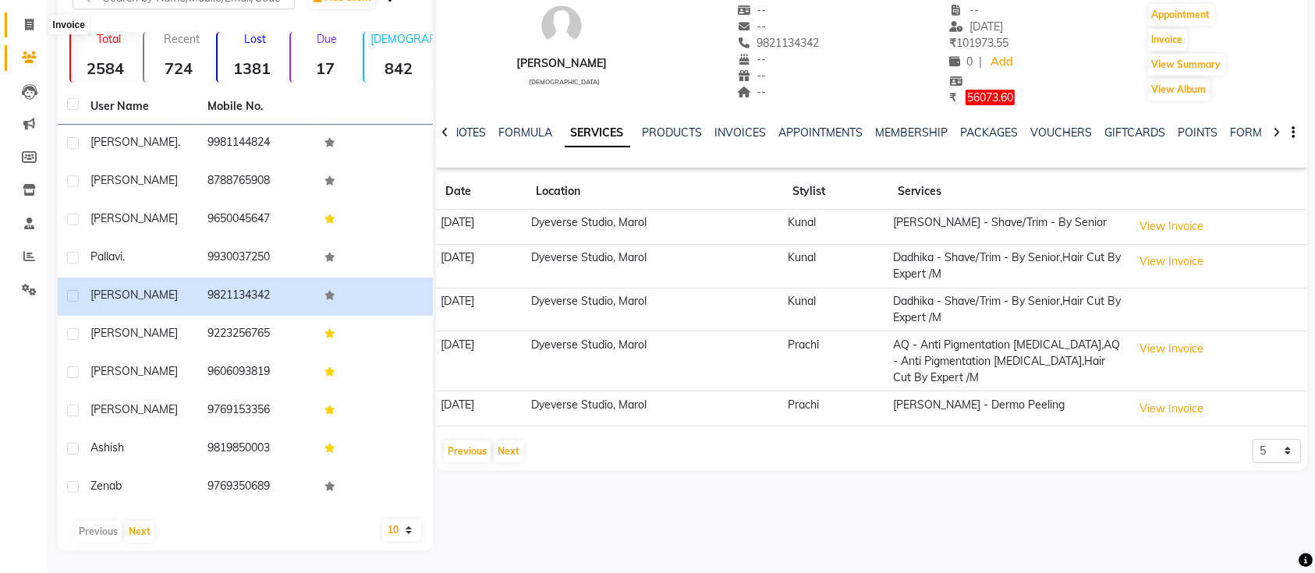
click at [22, 23] on span at bounding box center [29, 25] width 27 height 18
select select "6368"
select select "service"
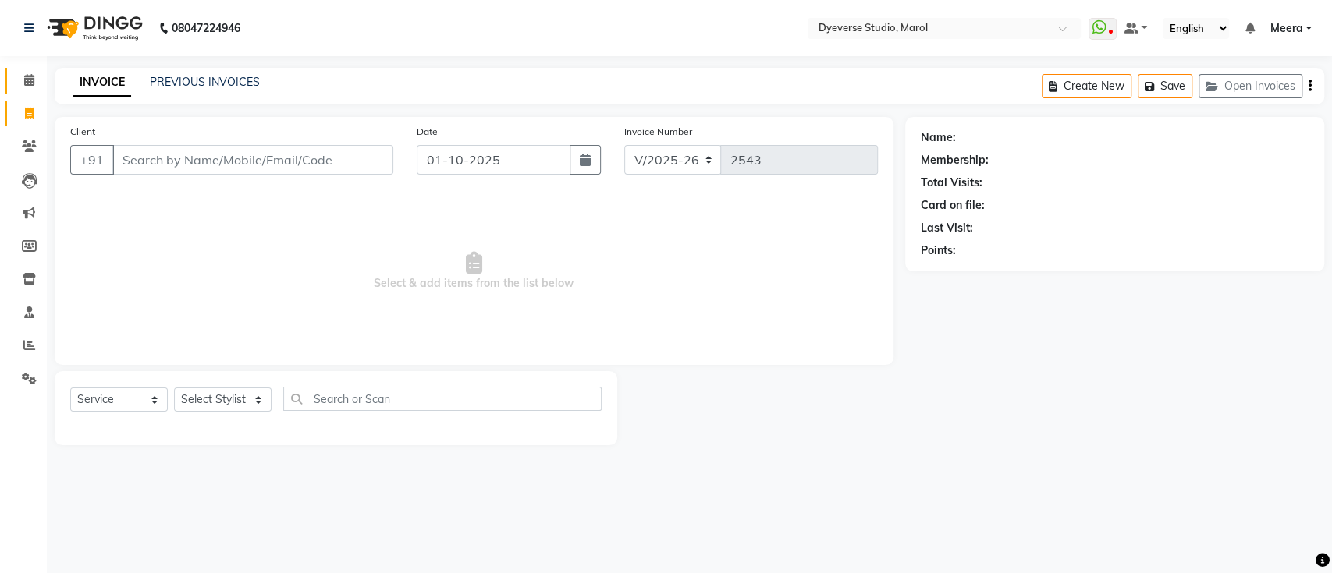
click at [27, 80] on icon at bounding box center [29, 80] width 10 height 12
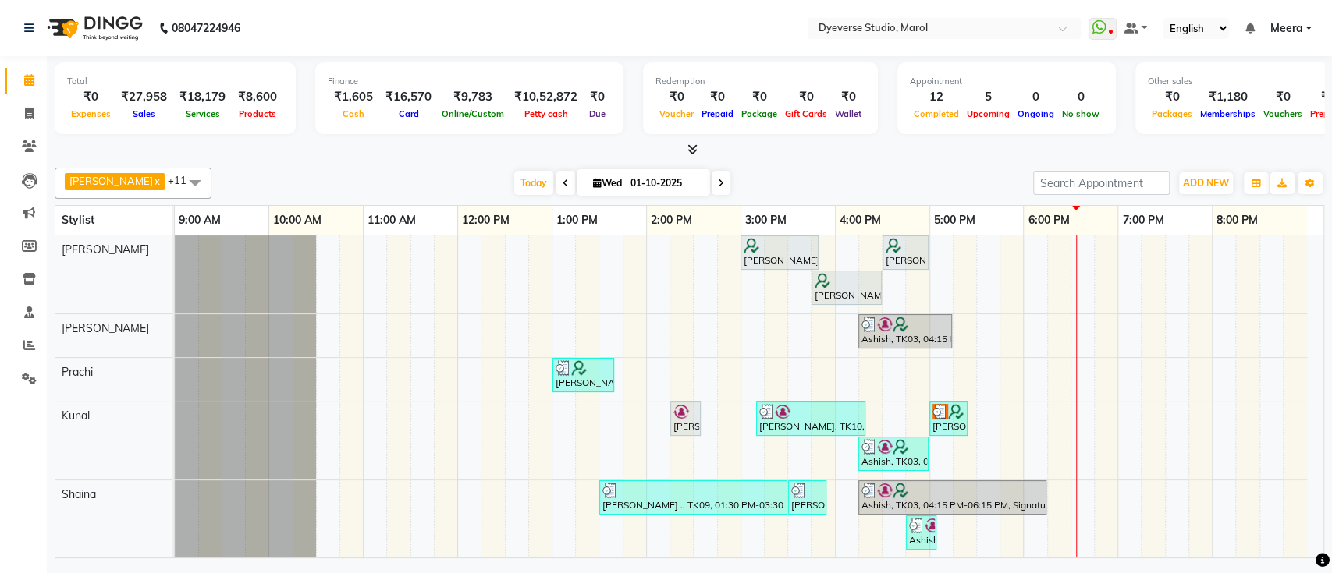
click at [711, 176] on span at bounding box center [720, 183] width 19 height 24
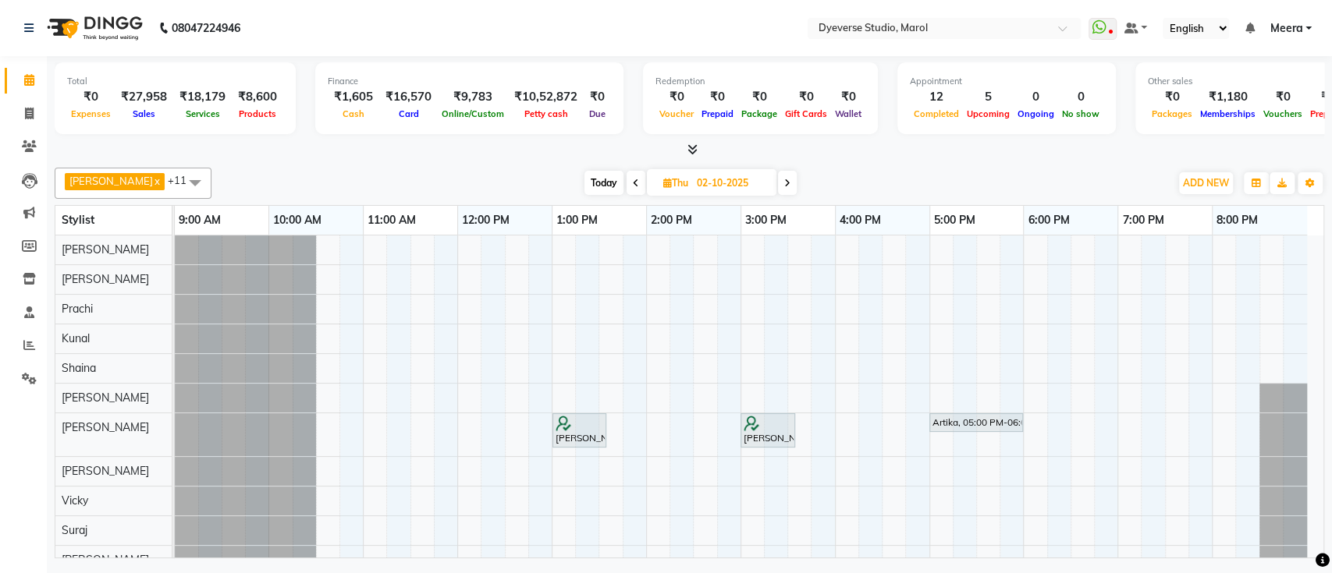
click at [633, 179] on icon at bounding box center [636, 183] width 6 height 9
type input "01-10-2025"
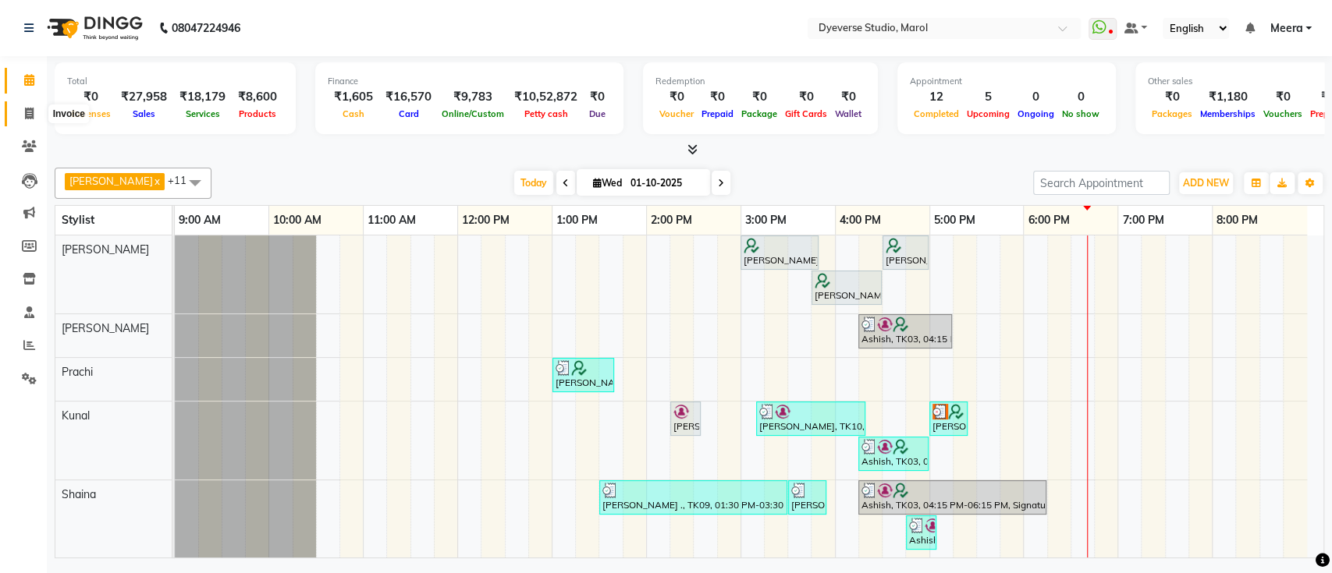
click at [27, 115] on icon at bounding box center [29, 114] width 9 height 12
select select "service"
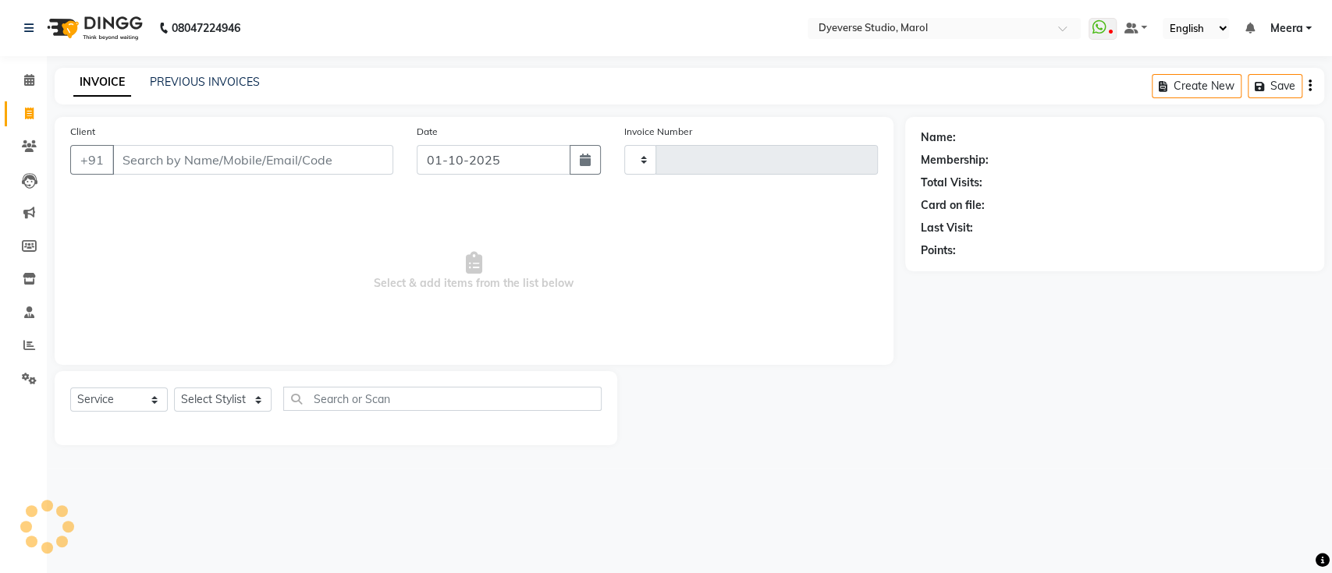
type input "2544"
select select "6368"
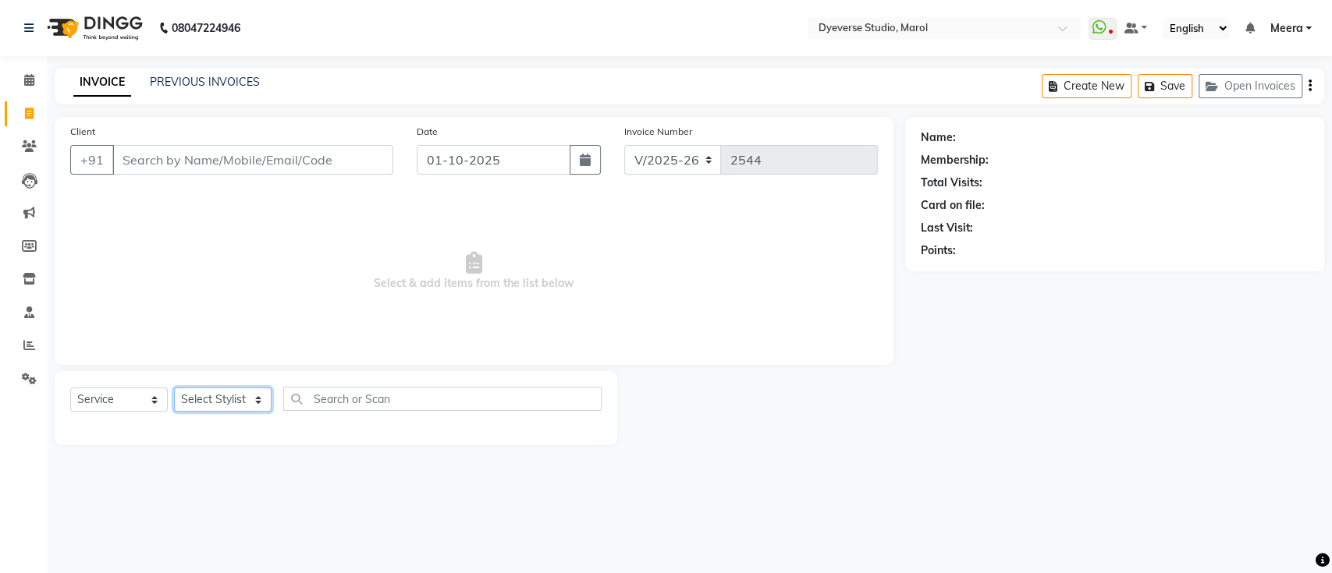
click at [259, 400] on select "Select Stylist Ankita Anmol Kanak Kunal Meera Prachi Raoul Ruchika Ruth Sahabaz…" at bounding box center [223, 400] width 98 height 24
select select "48403"
click at [174, 388] on select "Select Stylist Ankita Anmol Kanak Kunal Meera Prachi Raoul Ruchika Ruth Sahabaz…" at bounding box center [223, 400] width 98 height 24
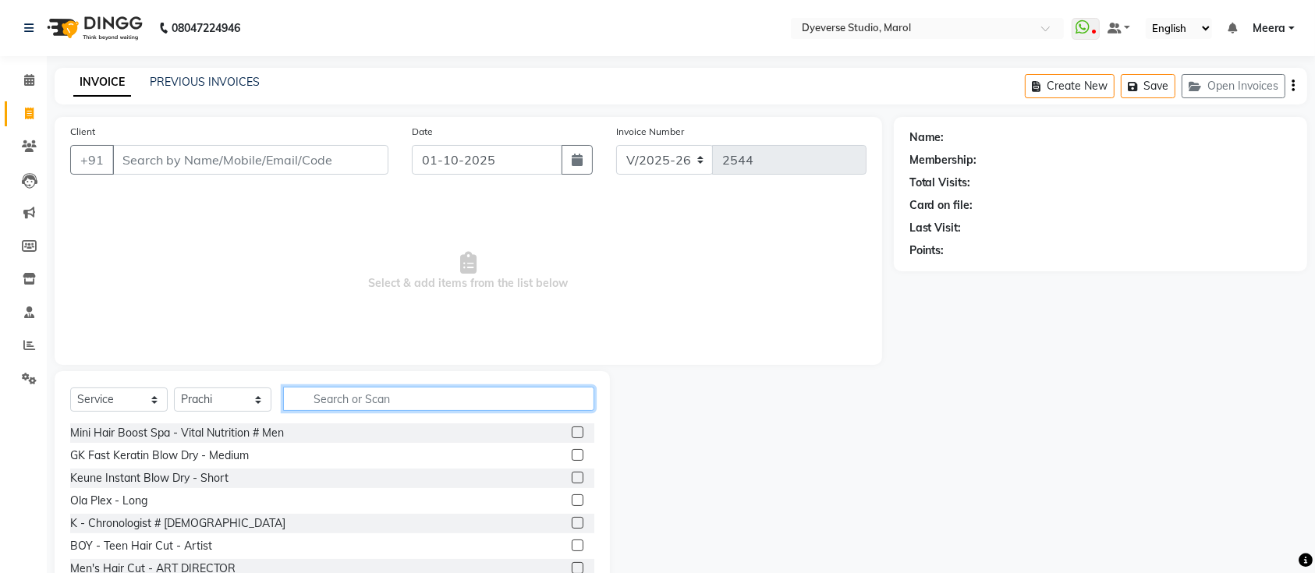
click at [332, 396] on input "text" at bounding box center [438, 399] width 311 height 24
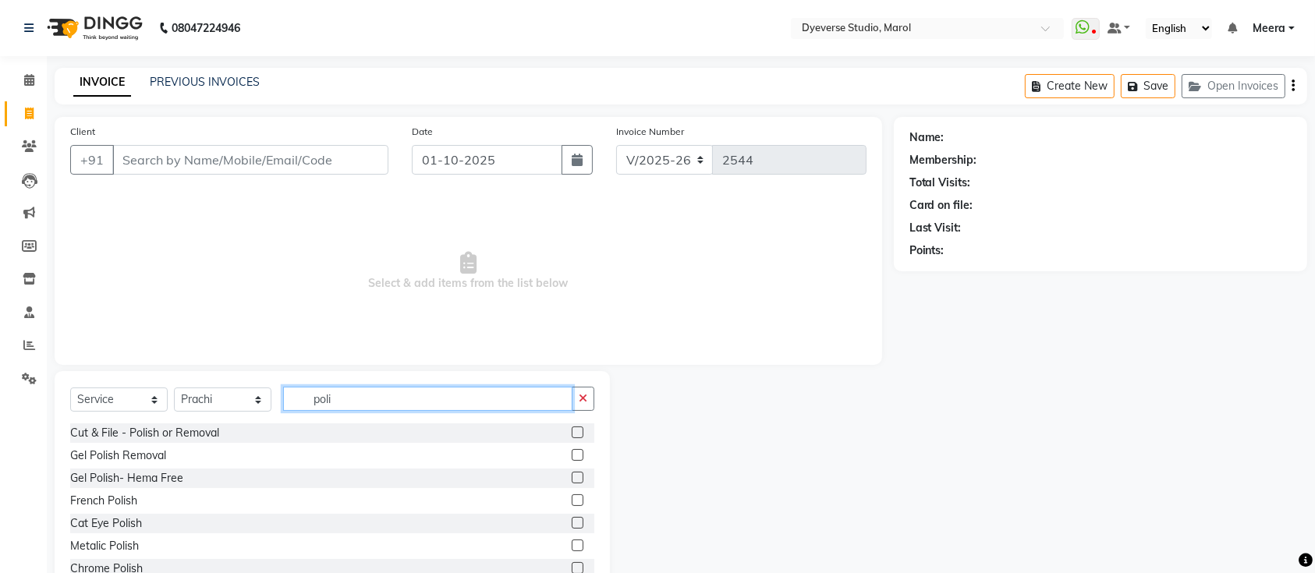
type input "poli"
click at [572, 478] on label at bounding box center [578, 478] width 12 height 12
click at [572, 478] on input "checkbox" at bounding box center [577, 479] width 10 height 10
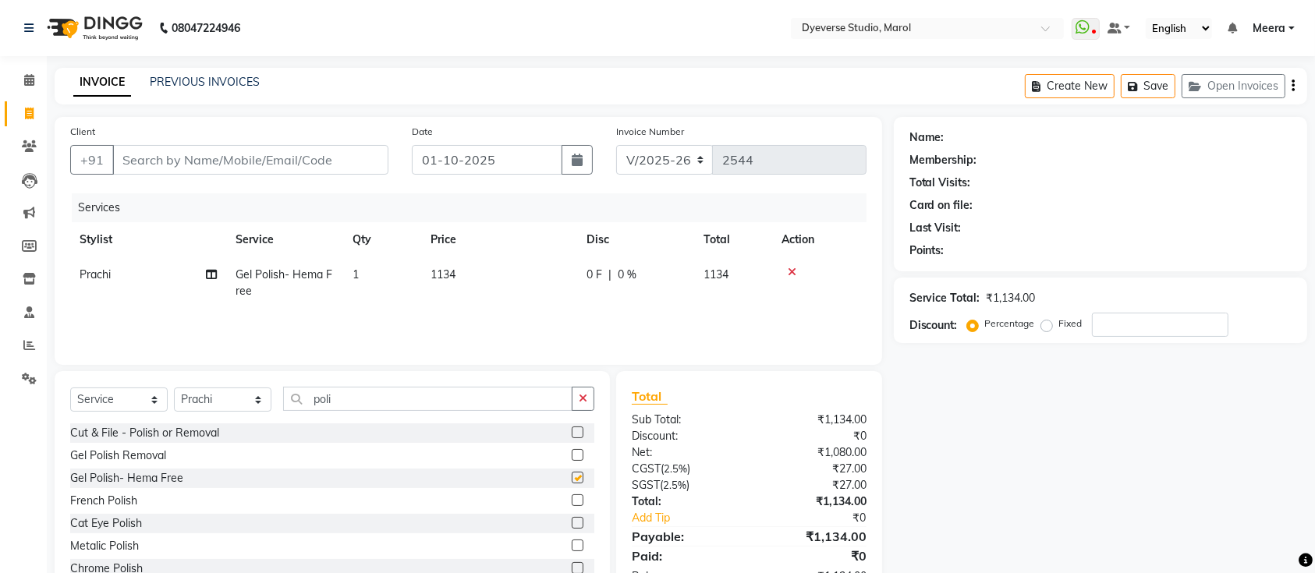
checkbox input "false"
